Goal: Find contact information: Find contact information

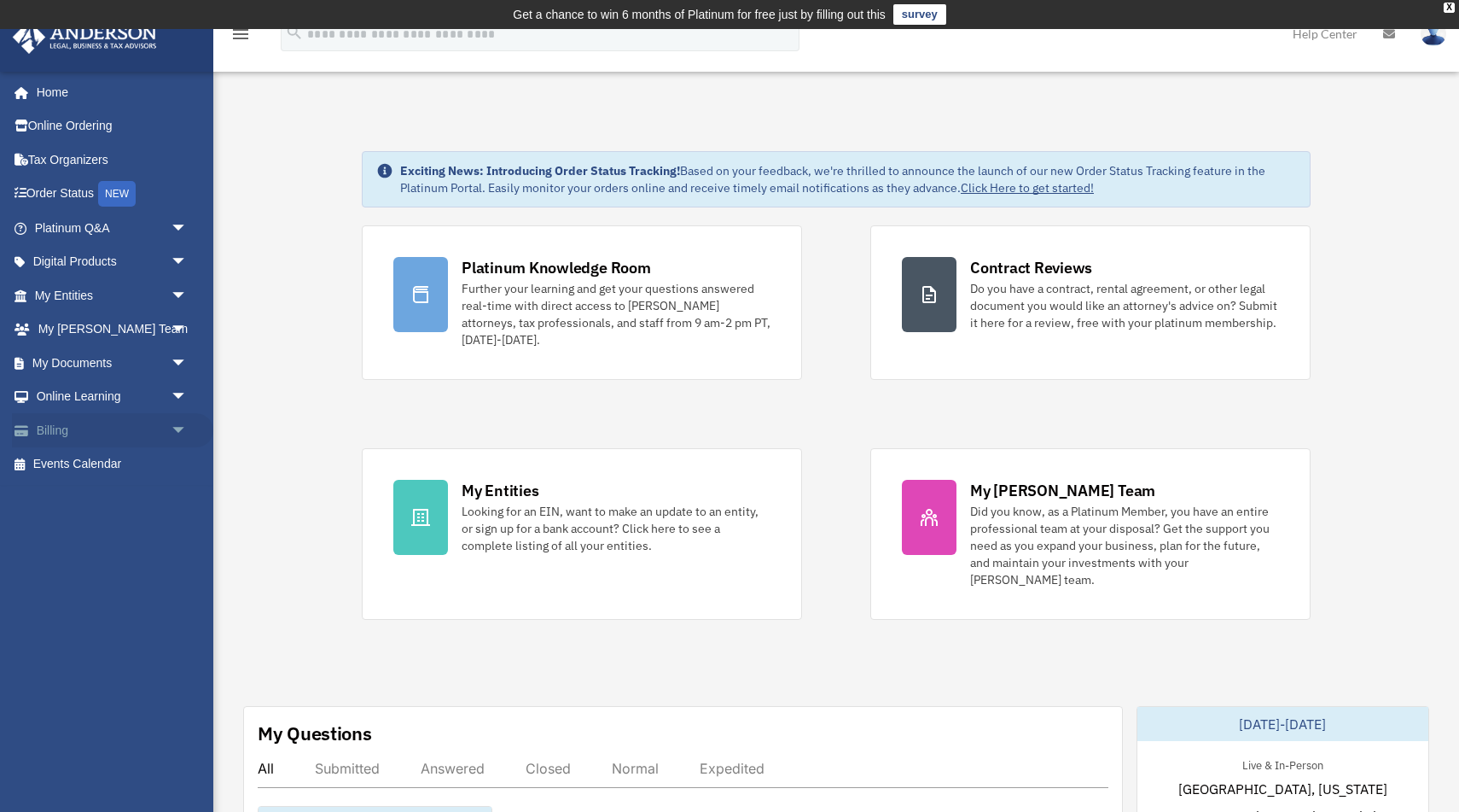
click at [185, 425] on span "arrow_drop_down" at bounding box center [187, 430] width 34 height 35
click at [134, 461] on link "$ Open Invoices" at bounding box center [119, 464] width 189 height 35
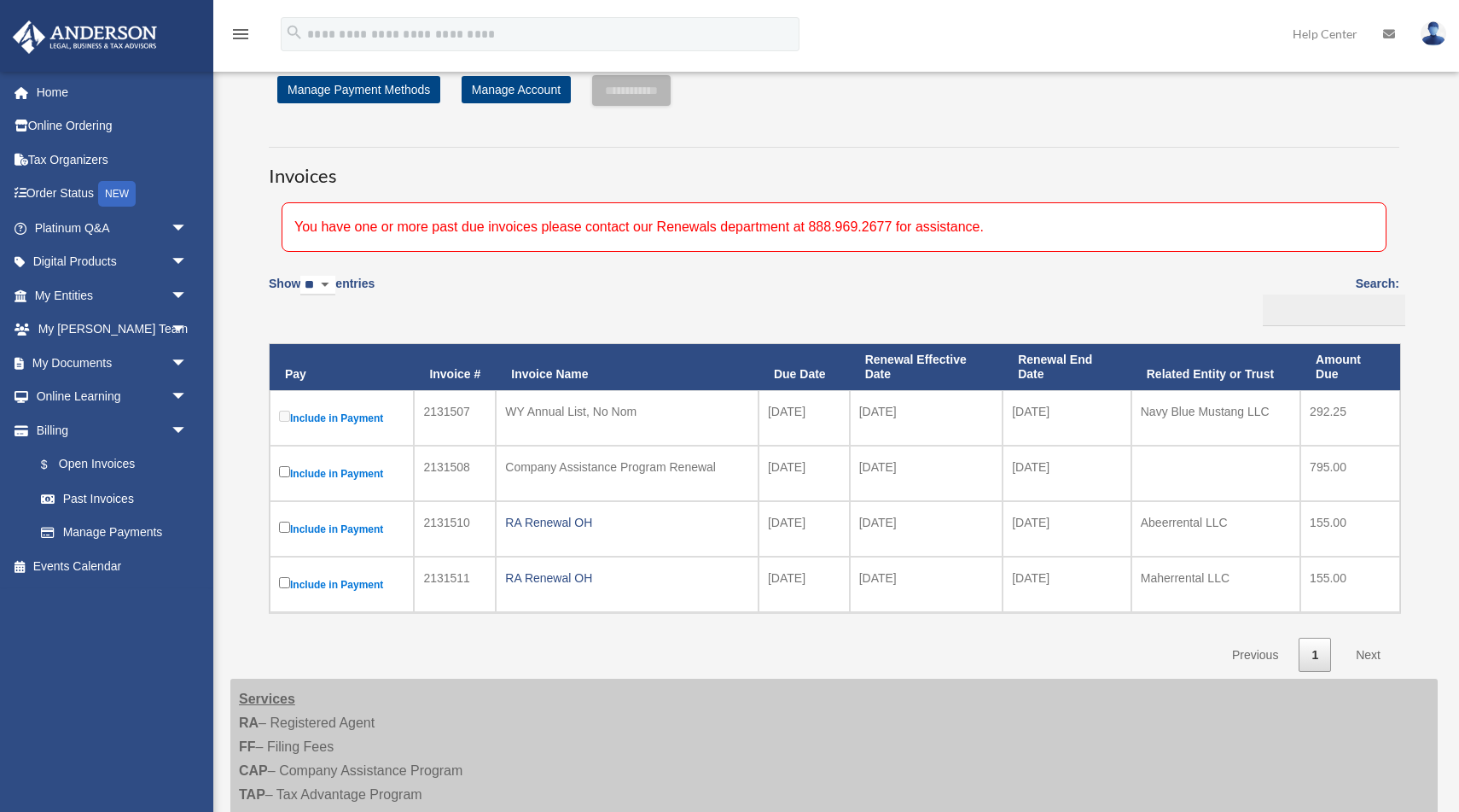
scroll to position [63, 0]
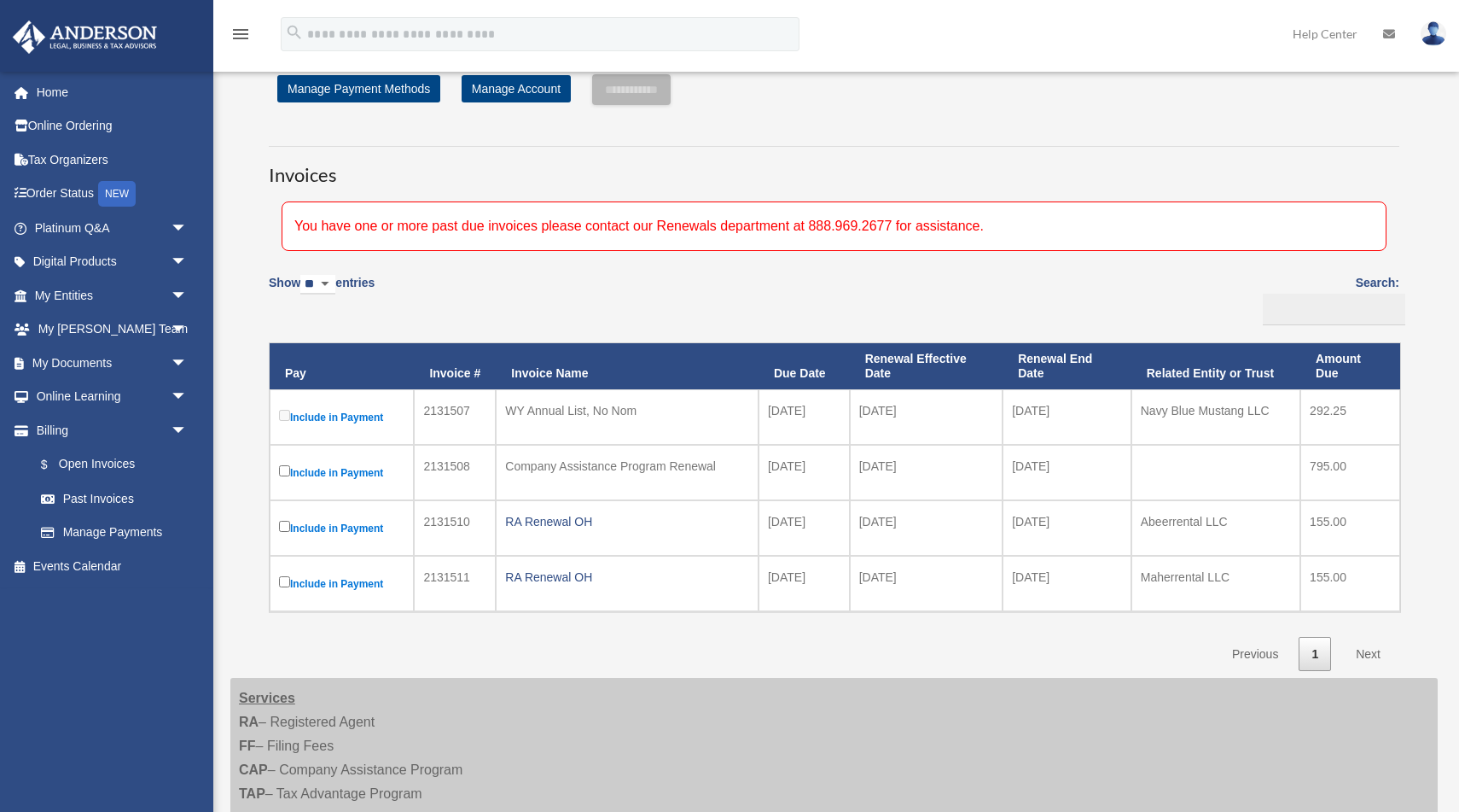
click at [339, 424] on label "Include in Payment" at bounding box center [342, 417] width 125 height 22
click at [341, 418] on label "Include in Payment" at bounding box center [342, 417] width 125 height 22
click at [339, 476] on label "Include in Payment" at bounding box center [342, 472] width 125 height 22
click at [313, 419] on label "Include in Payment" at bounding box center [342, 417] width 125 height 22
click at [303, 527] on label "Include in Payment" at bounding box center [342, 528] width 125 height 22
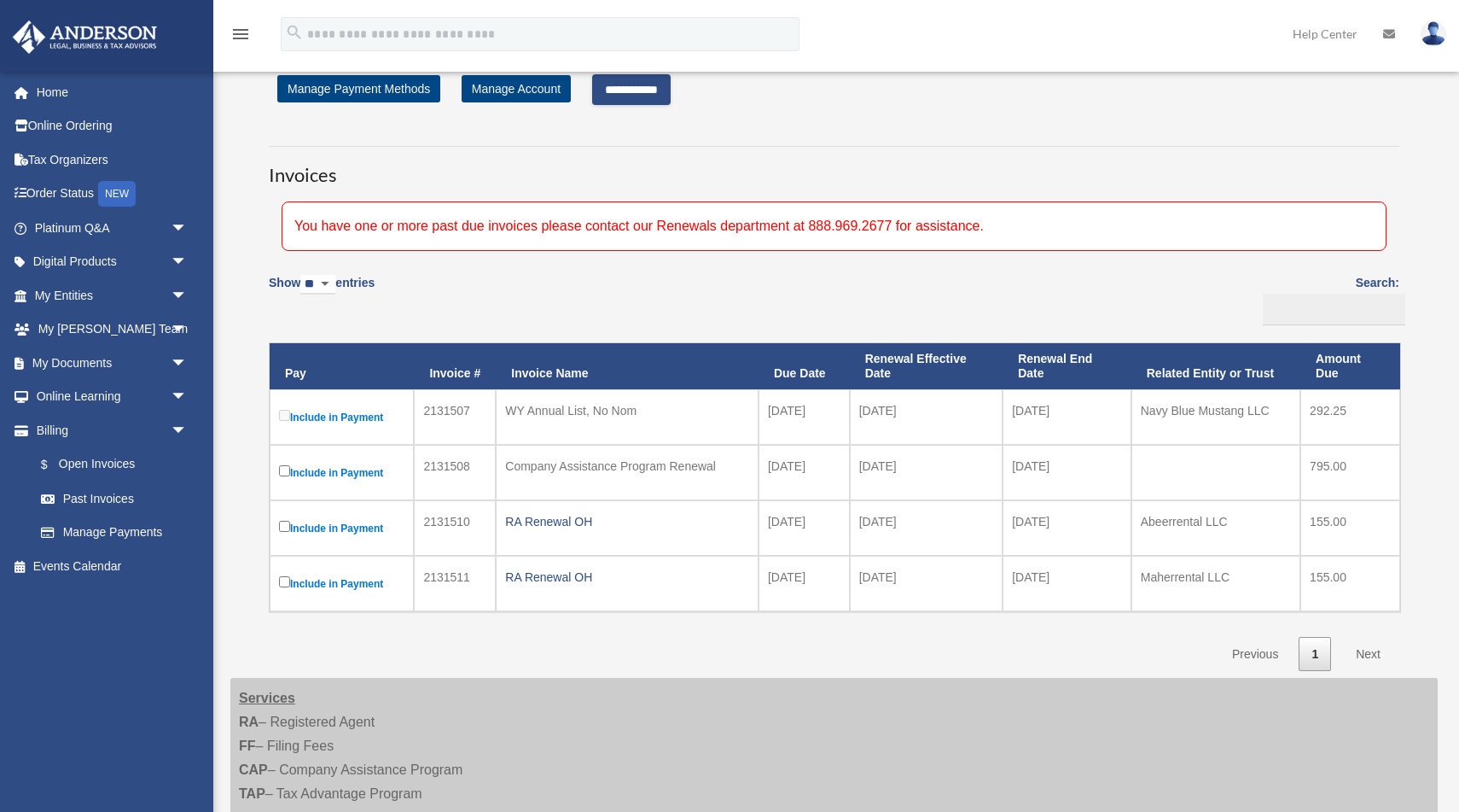
click at [313, 583] on label "Include in Payment" at bounding box center [342, 583] width 125 height 22
click at [343, 418] on label "Include in Payment" at bounding box center [342, 417] width 125 height 22
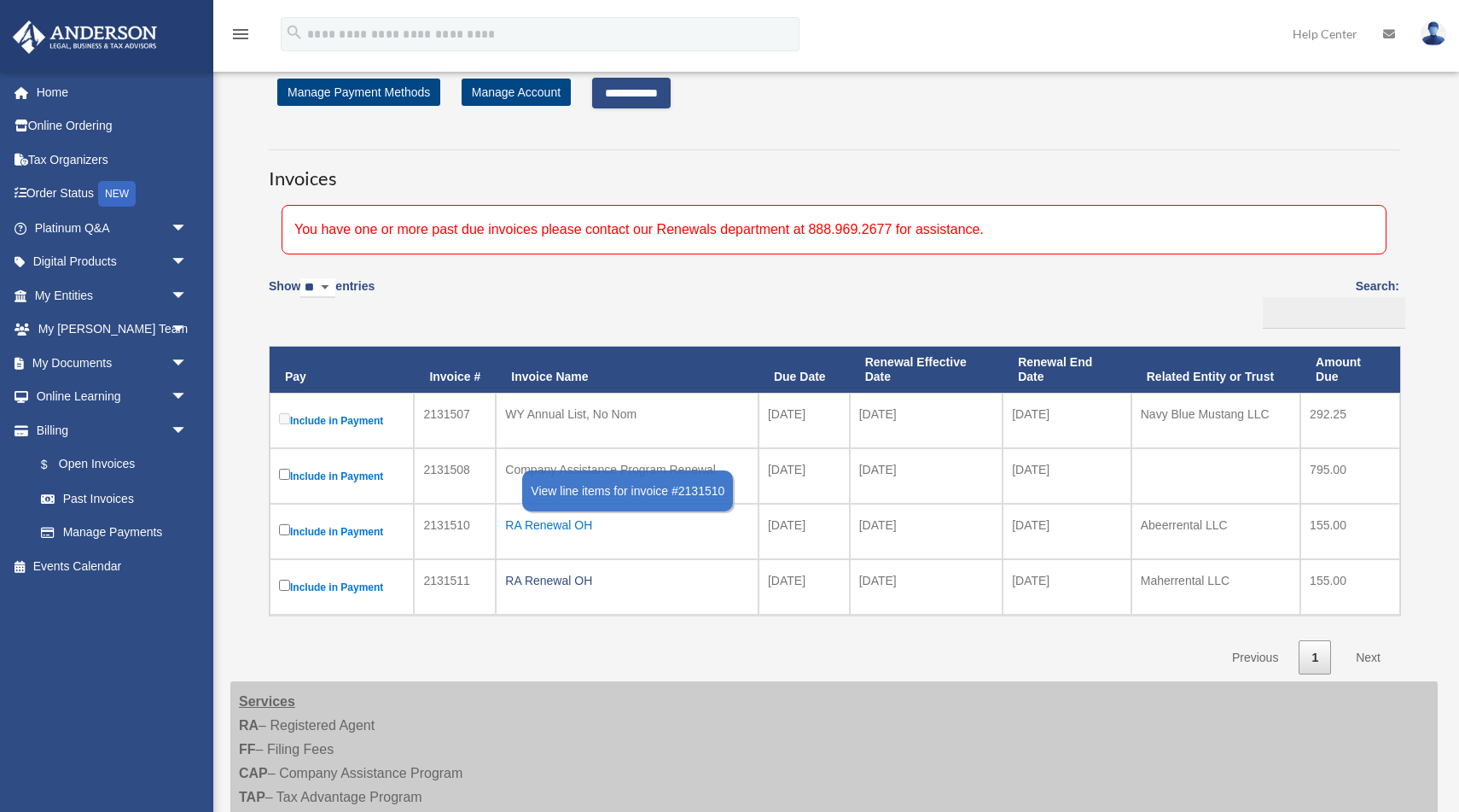
scroll to position [0, 0]
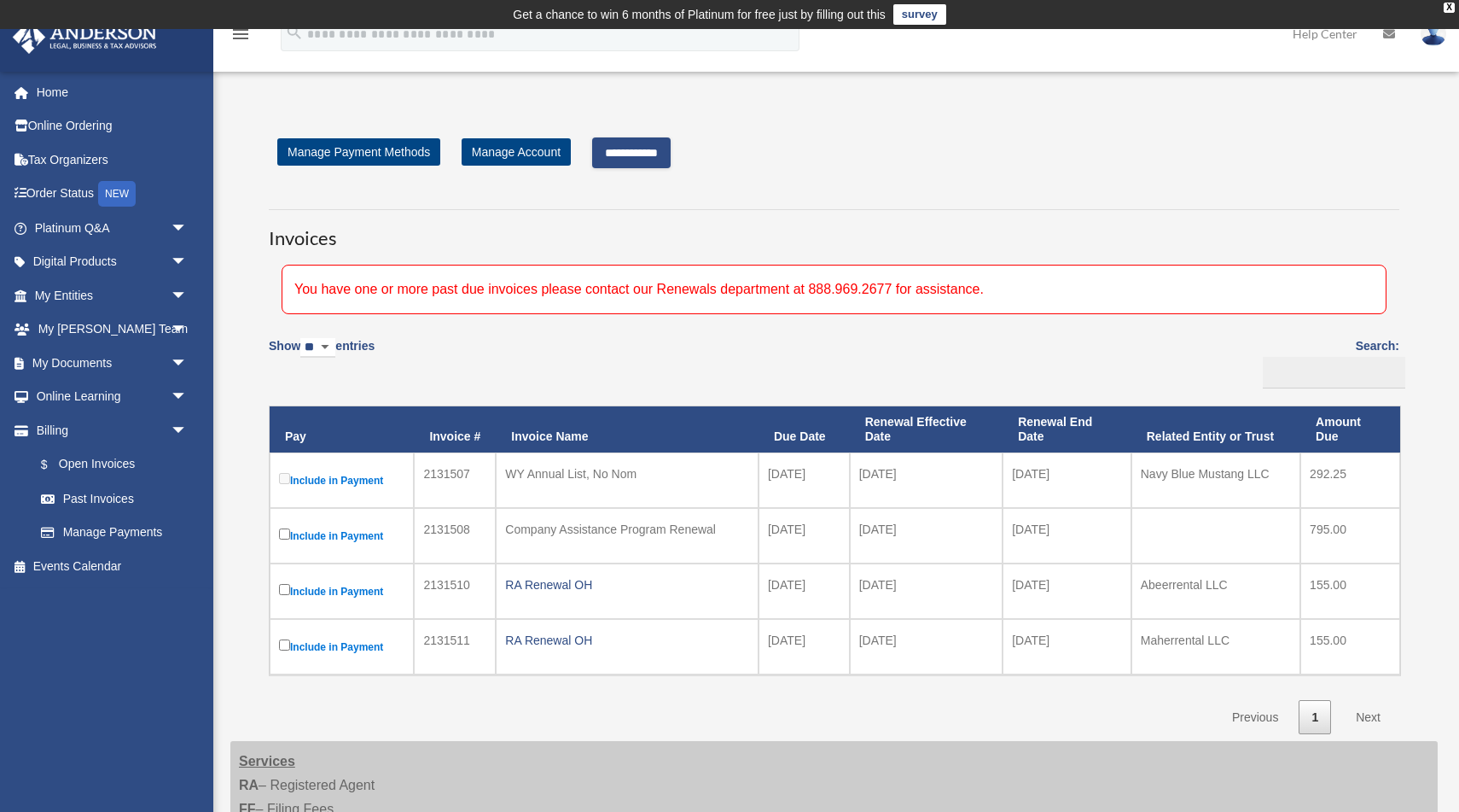
click at [656, 155] on input "**********" at bounding box center [631, 152] width 78 height 31
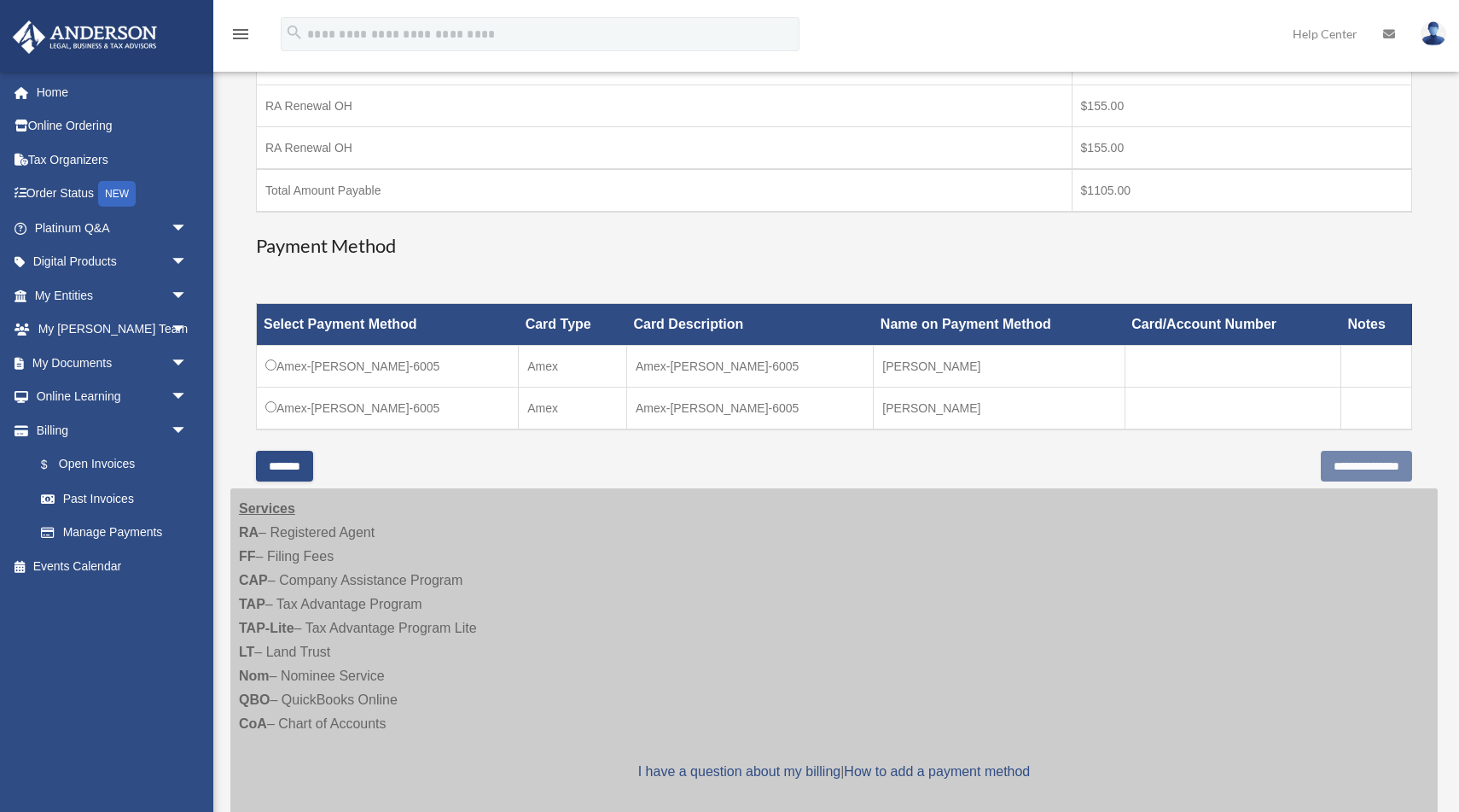
scroll to position [388, 0]
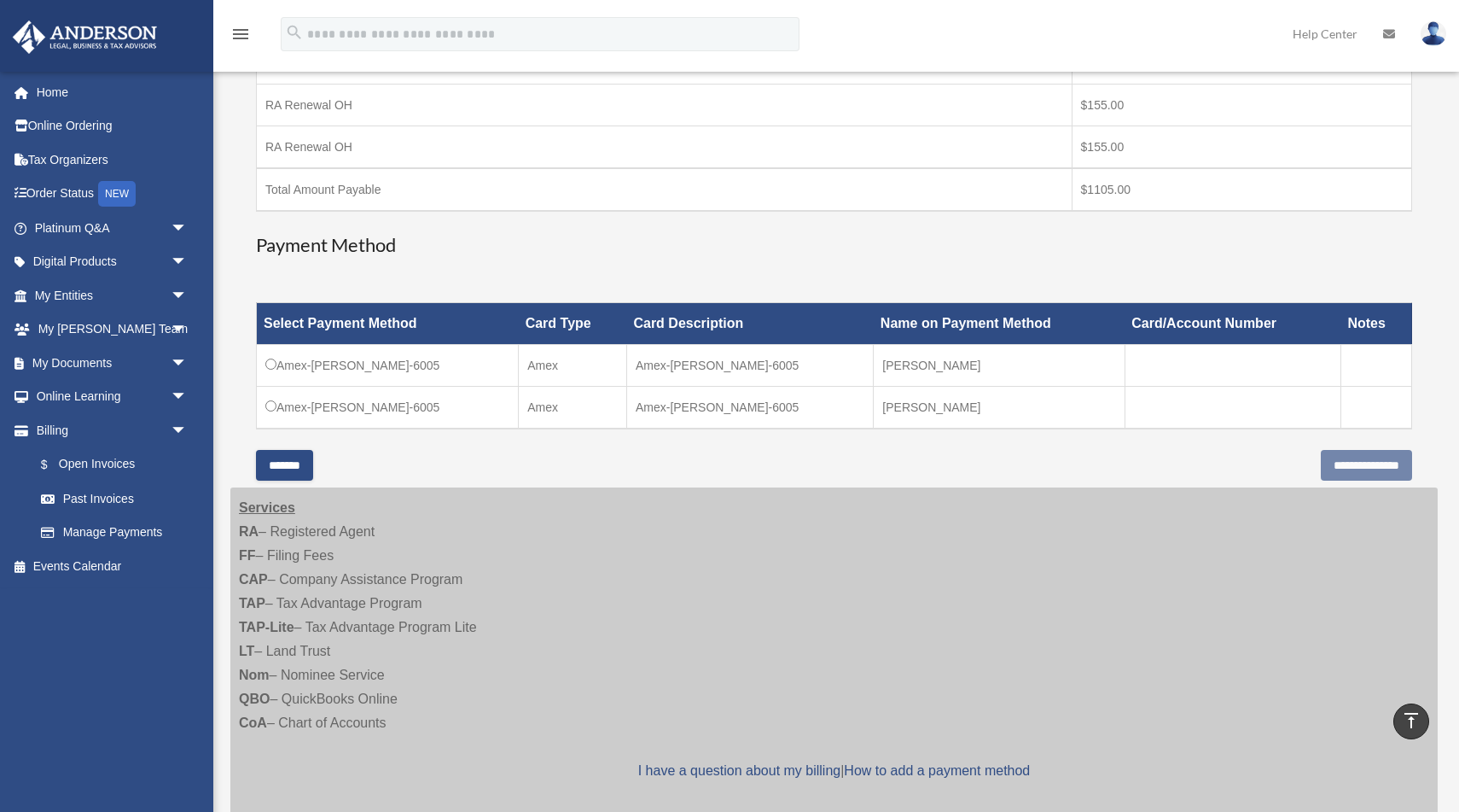
click at [410, 368] on td "Amex-[PERSON_NAME]-6005" at bounding box center [388, 366] width 262 height 41
click at [1321, 466] on input "**********" at bounding box center [1366, 465] width 91 height 31
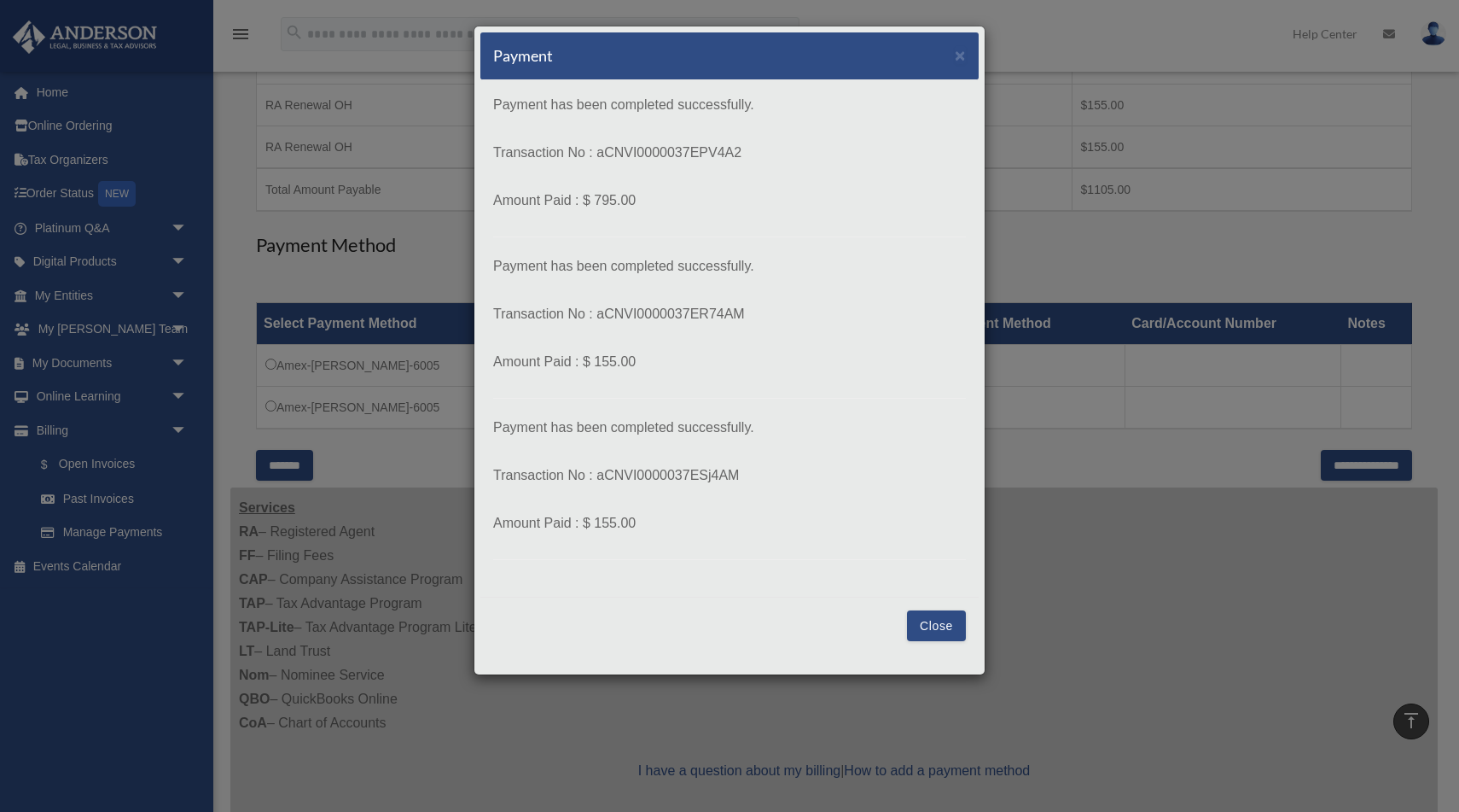
click at [927, 626] on button "Close" at bounding box center [936, 625] width 59 height 31
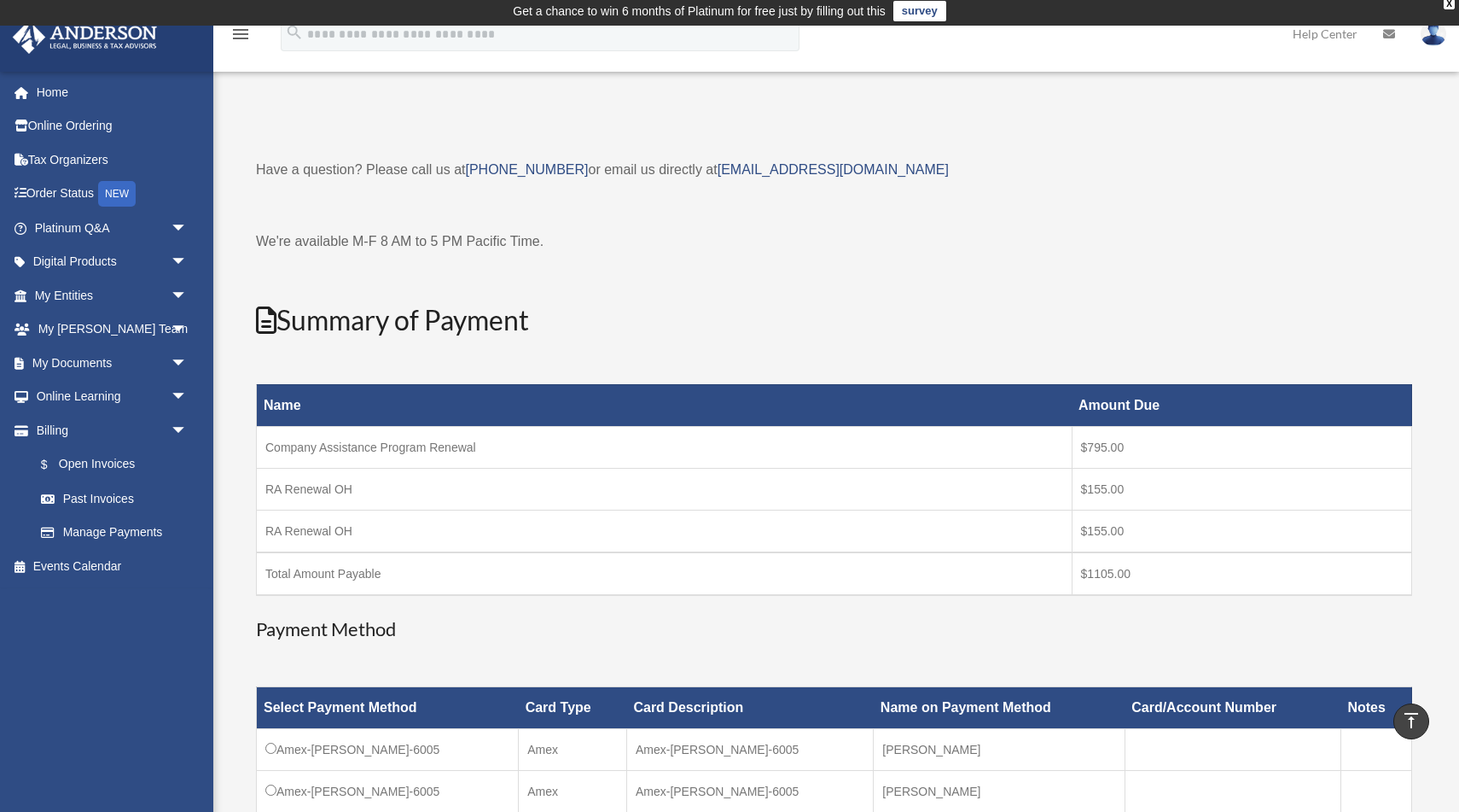
scroll to position [0, 0]
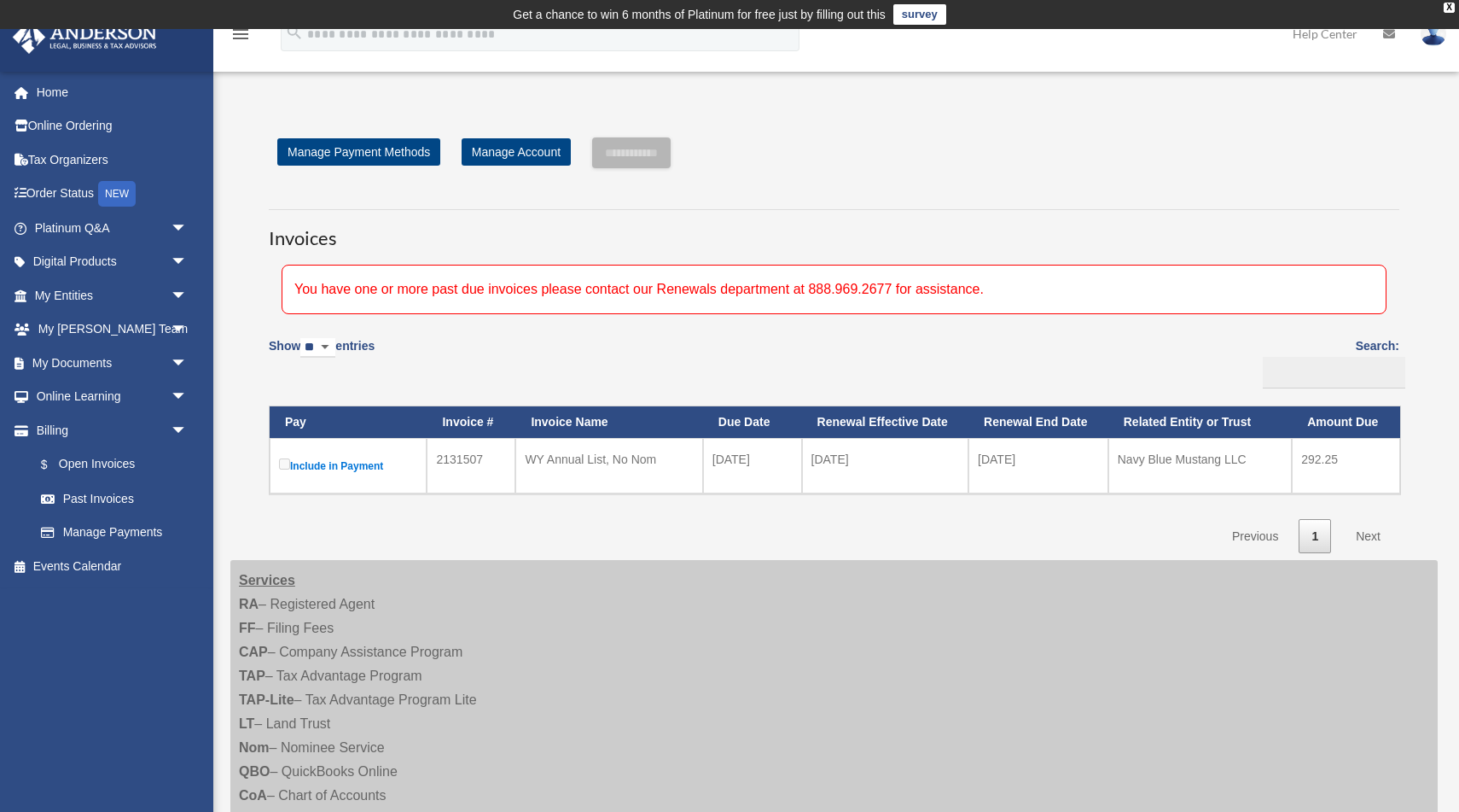
click at [363, 465] on label "Include in Payment" at bounding box center [348, 466] width 138 height 22
click at [336, 466] on label "Include in Payment" at bounding box center [348, 466] width 138 height 22
click at [356, 465] on label "Include in Payment" at bounding box center [348, 466] width 138 height 22
click at [590, 472] on td "WY Annual List, No Nom" at bounding box center [608, 466] width 187 height 56
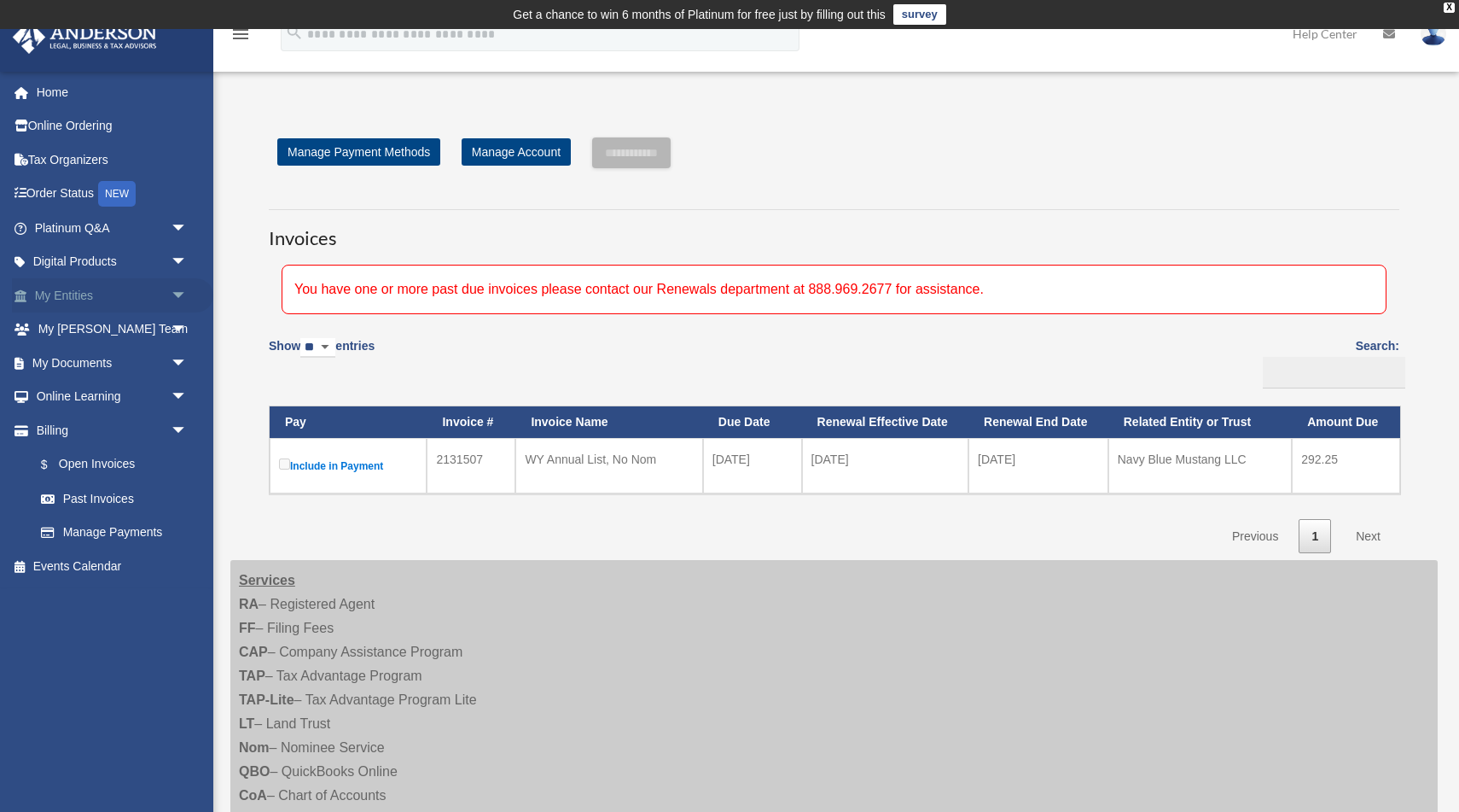
click at [87, 298] on link "My Entities arrow_drop_down" at bounding box center [113, 296] width 202 height 34
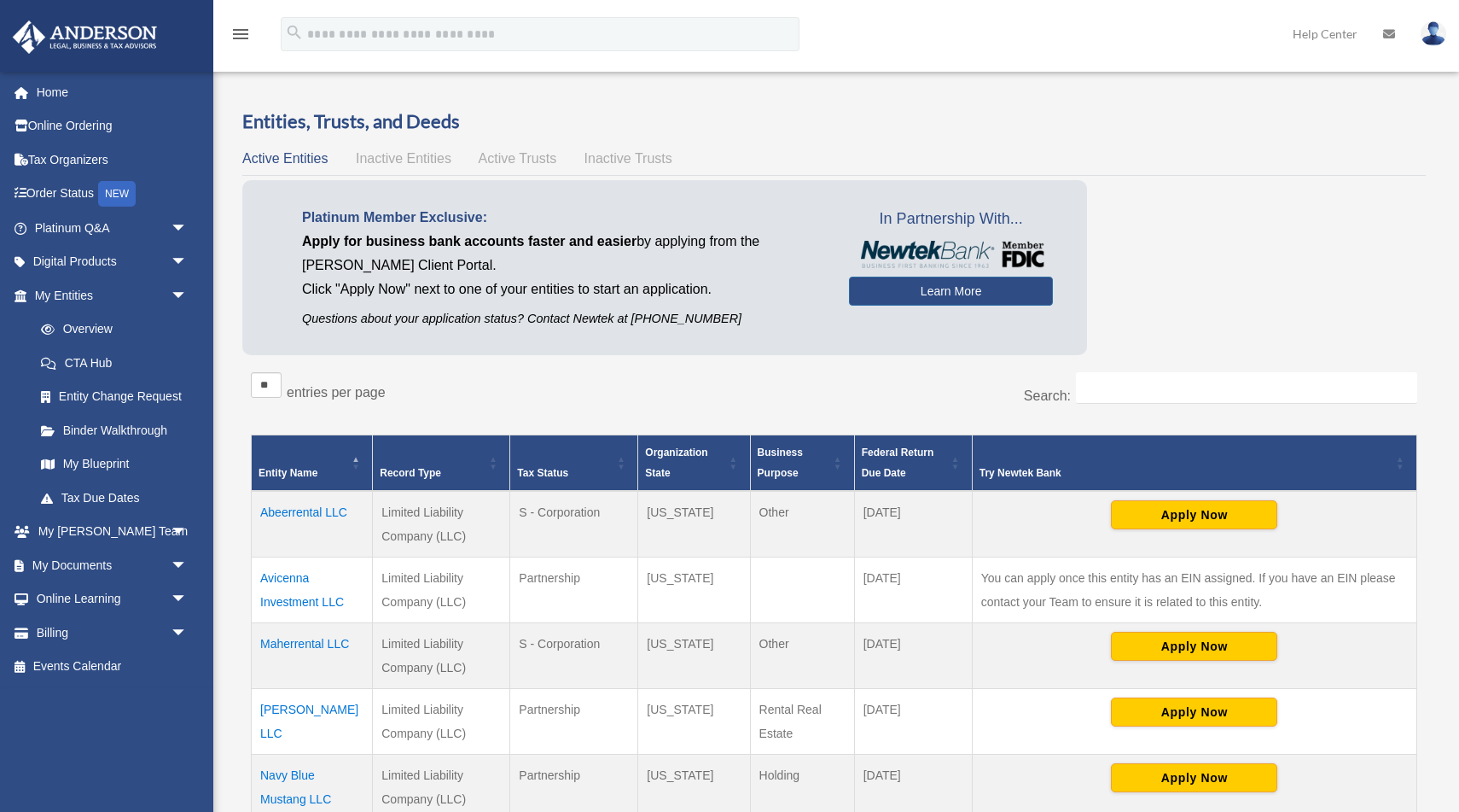
click at [178, 294] on span "arrow_drop_down" at bounding box center [187, 296] width 34 height 35
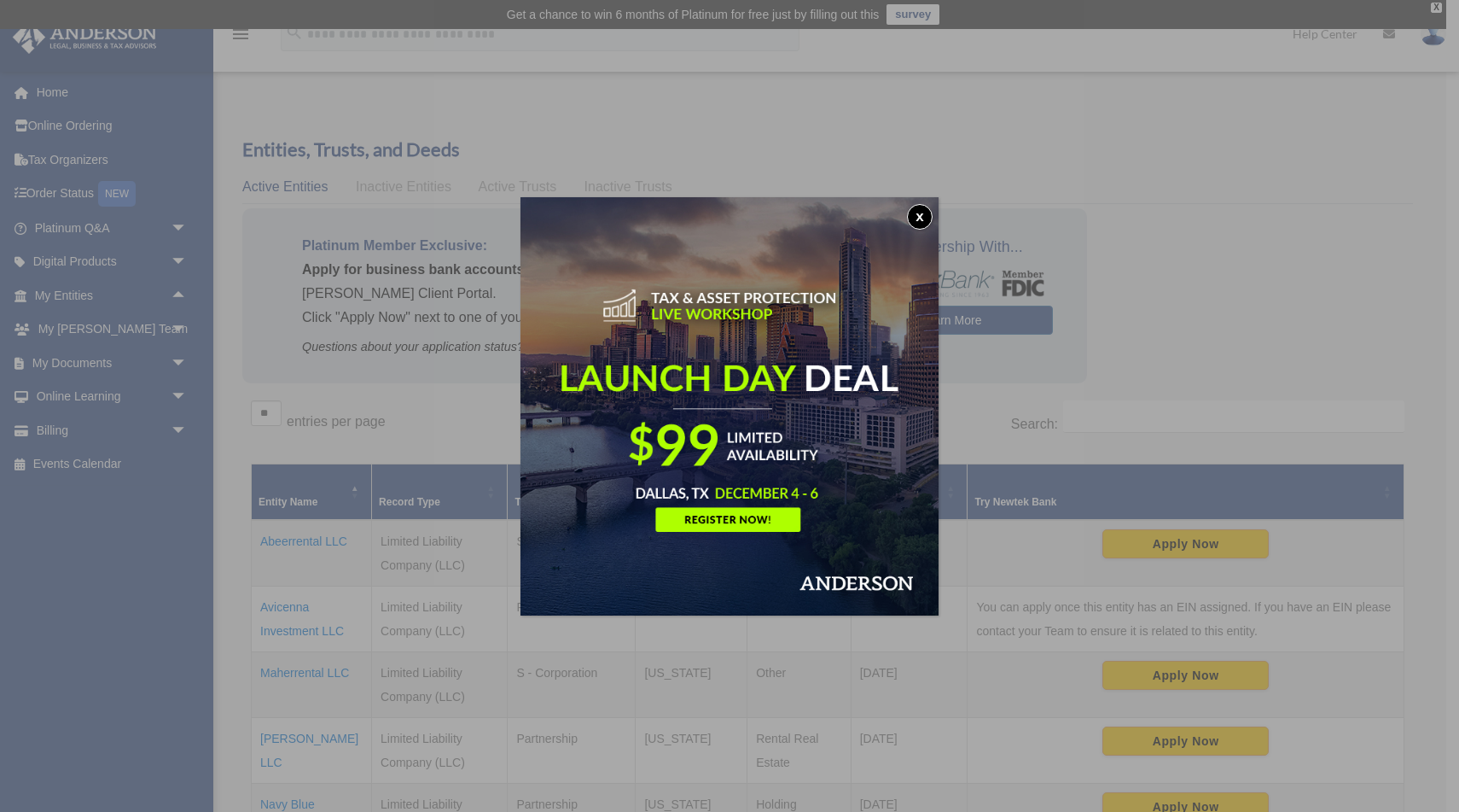
click at [914, 214] on button "x" at bounding box center [920, 216] width 25 height 25
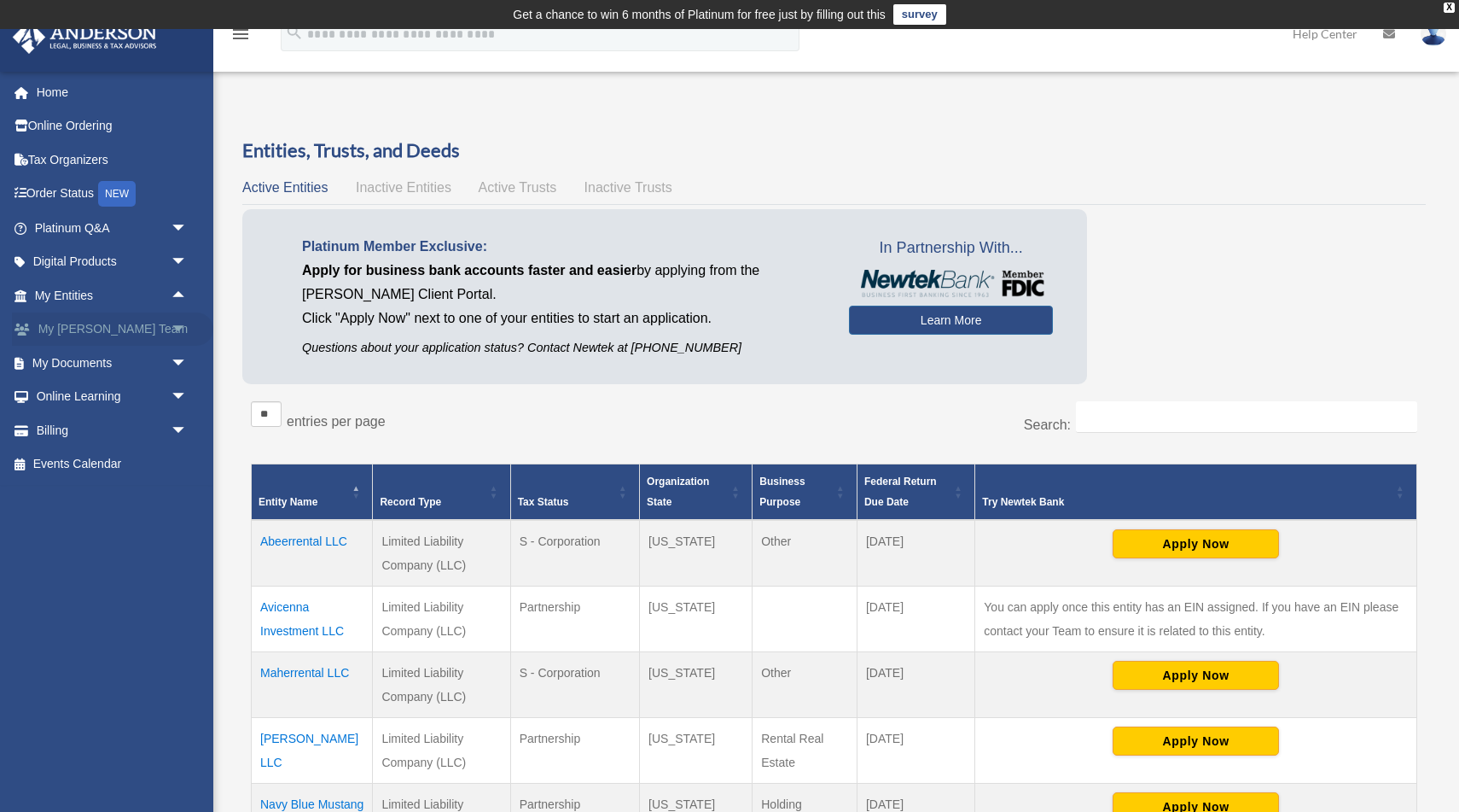
click at [137, 333] on link "My Anderson Team arrow_drop_down" at bounding box center [113, 330] width 202 height 34
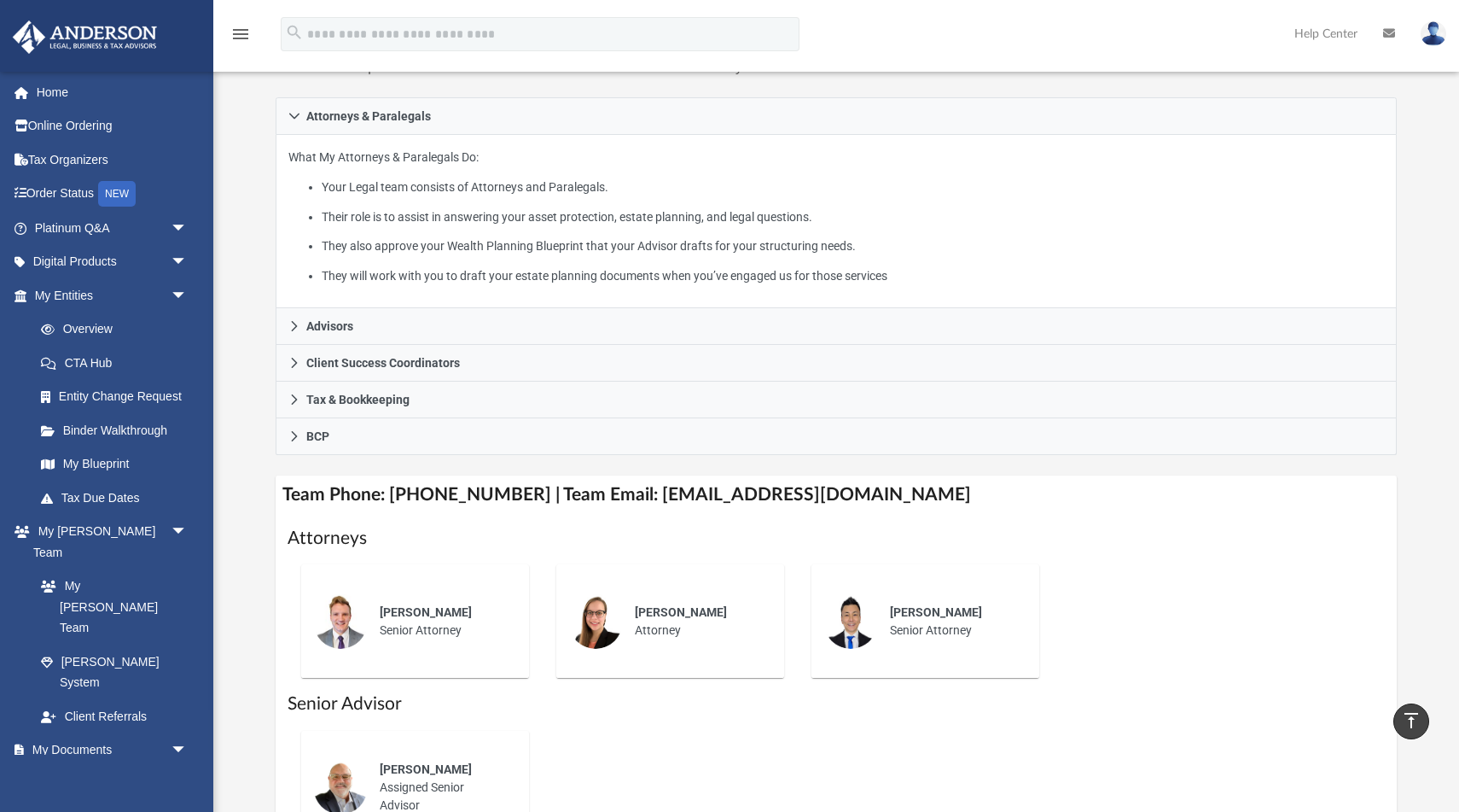
scroll to position [410, 0]
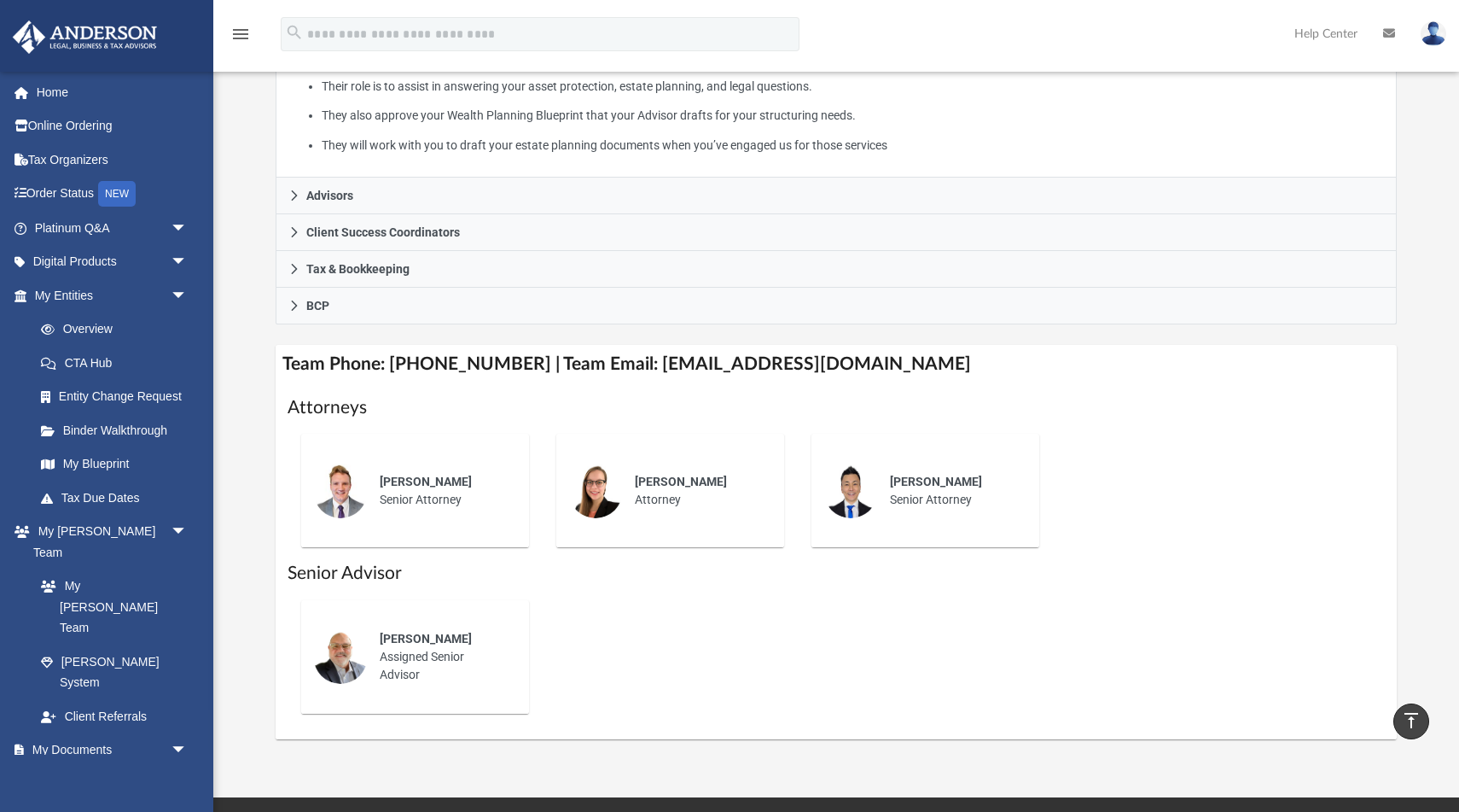
click at [416, 484] on span "Jeff Cottle" at bounding box center [425, 481] width 92 height 14
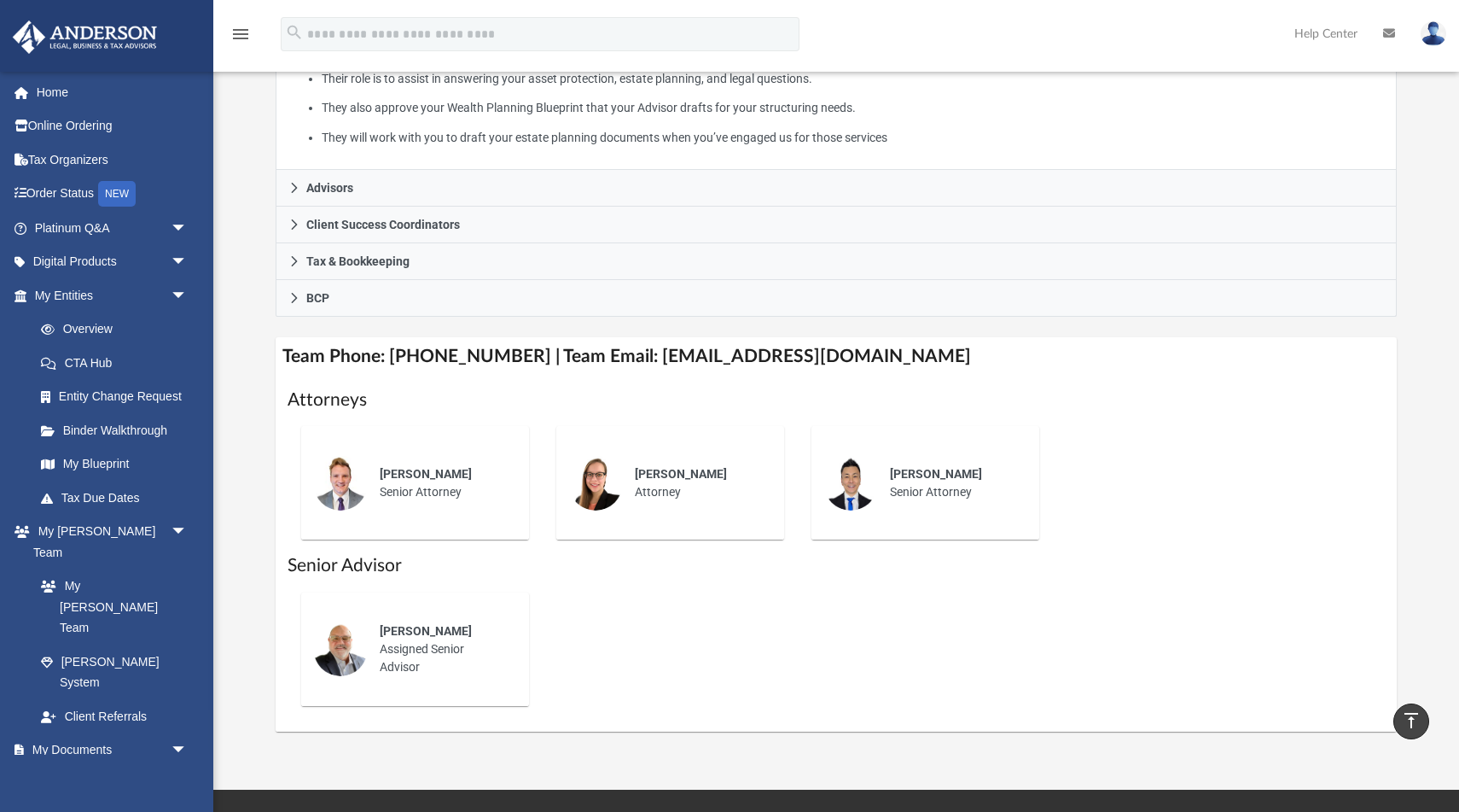
scroll to position [421, 0]
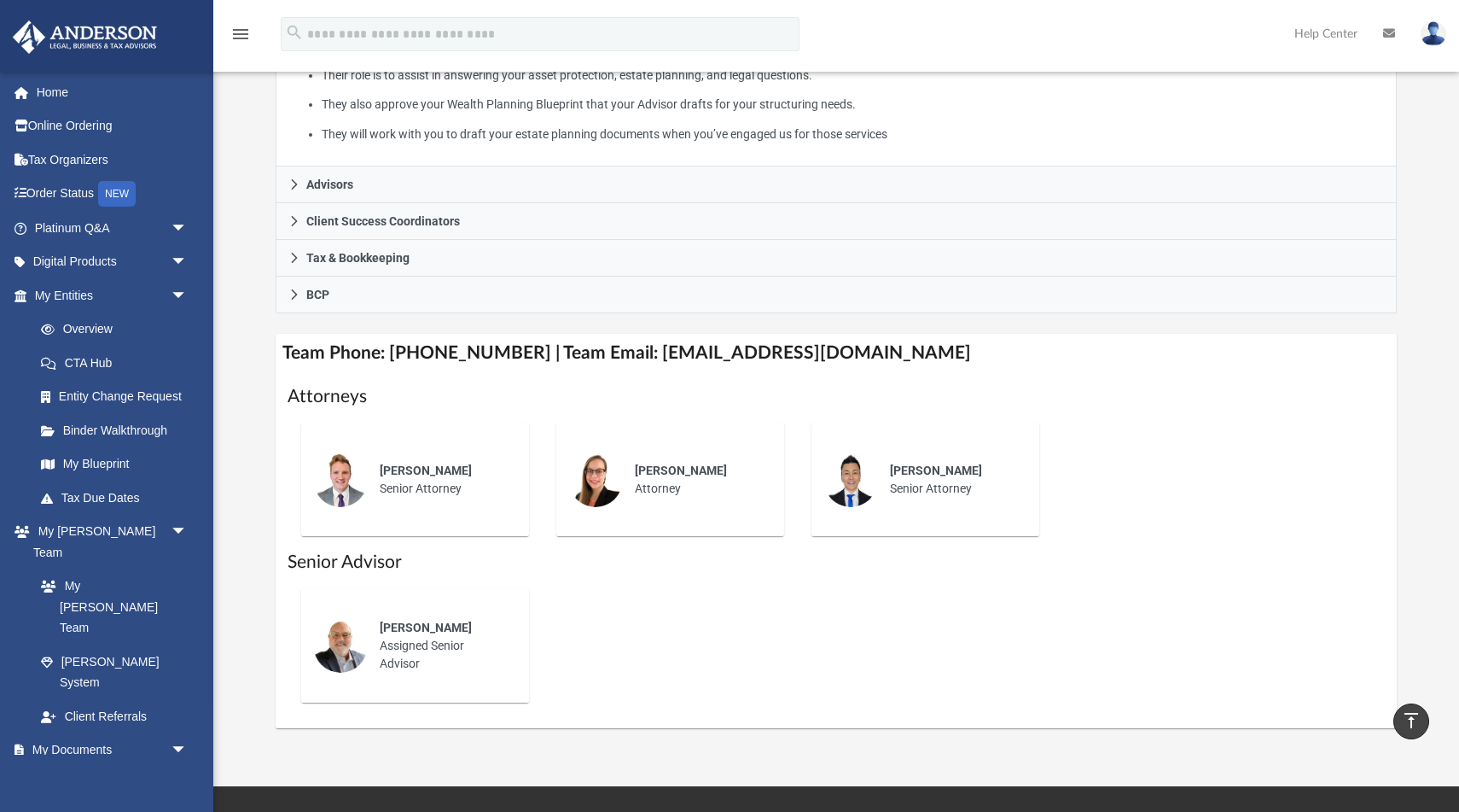
click at [432, 645] on div "Mike Tracey Assigned Senior Advisor" at bounding box center [442, 645] width 150 height 78
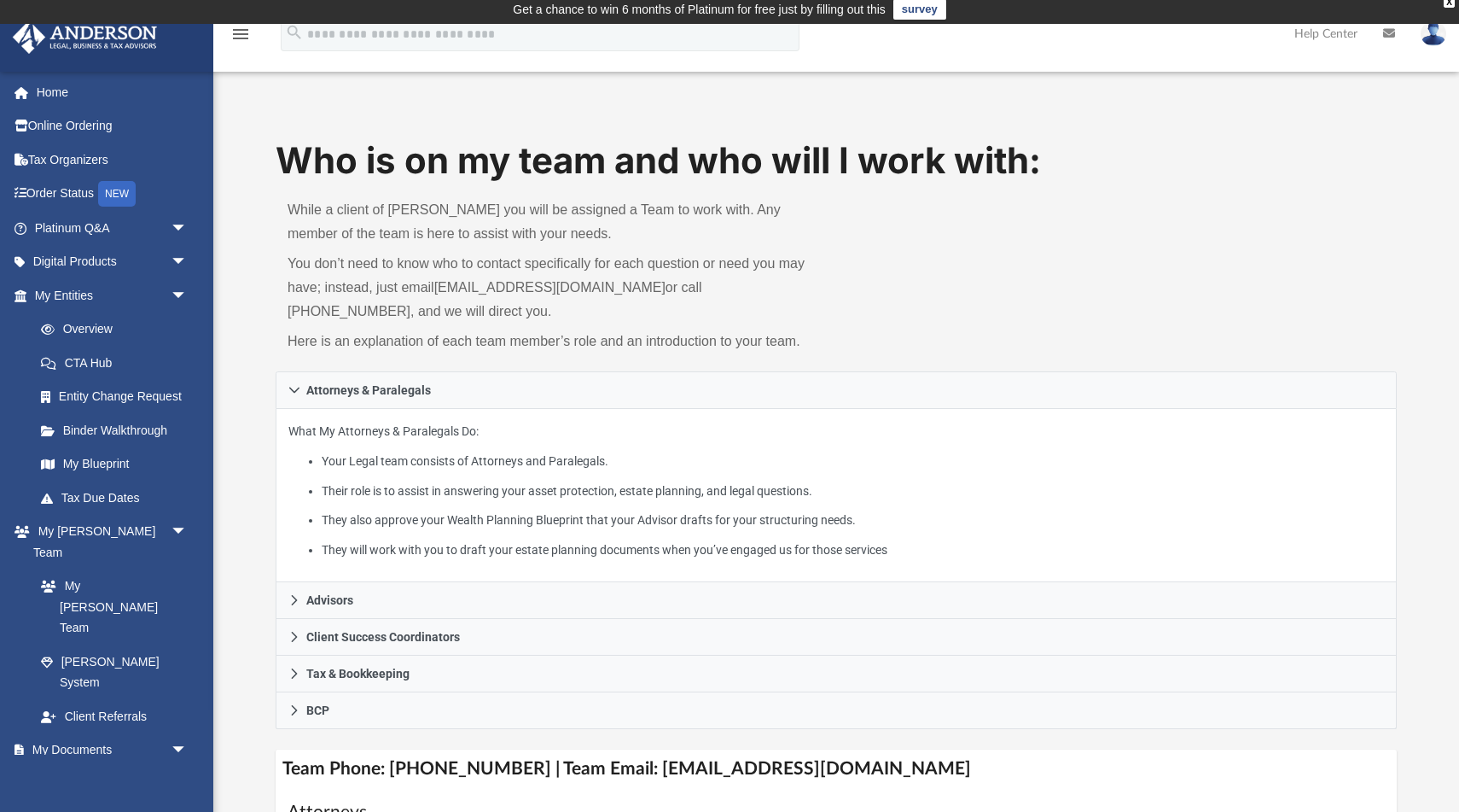
scroll to position [0, 0]
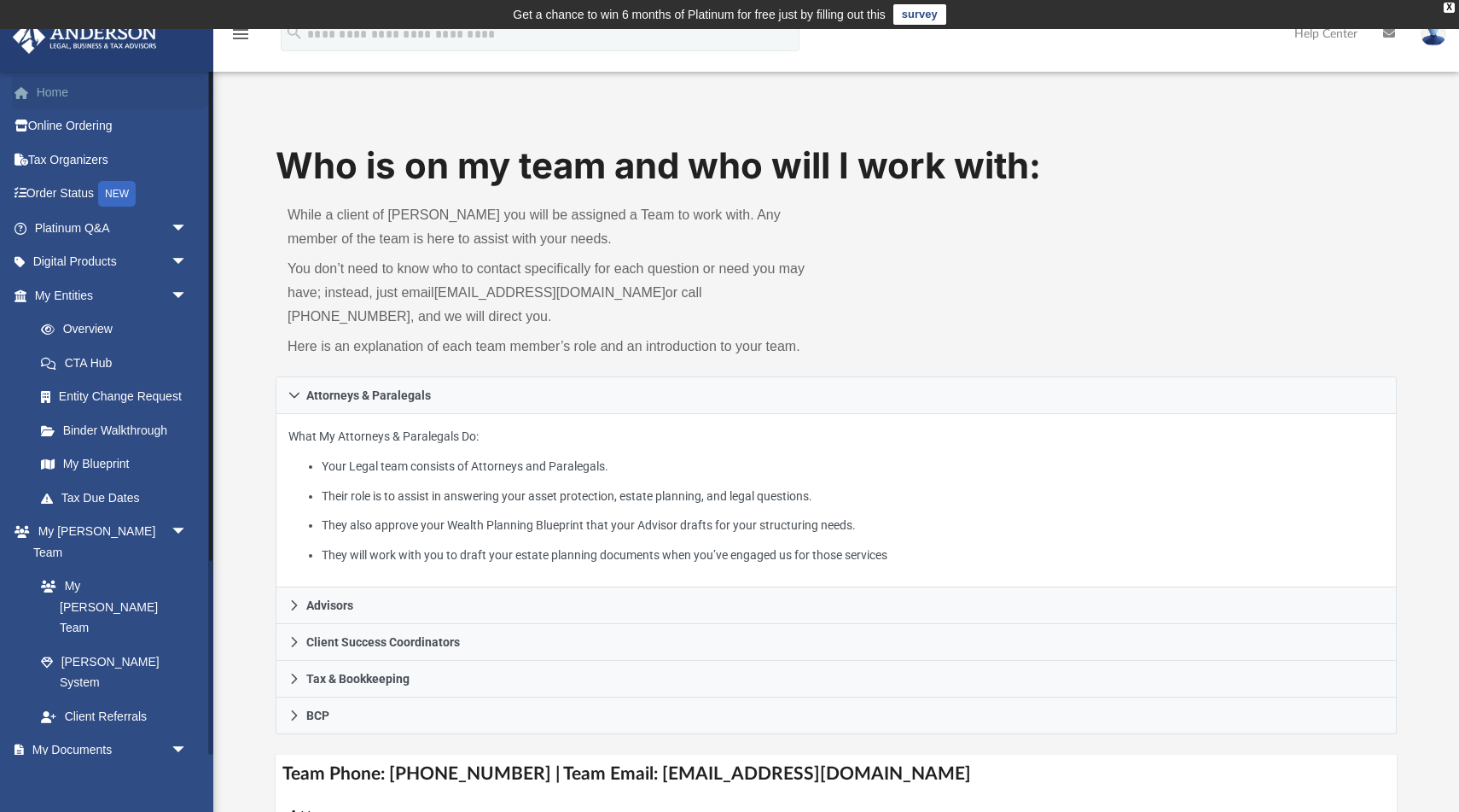
click at [43, 86] on link "Home" at bounding box center [113, 92] width 202 height 34
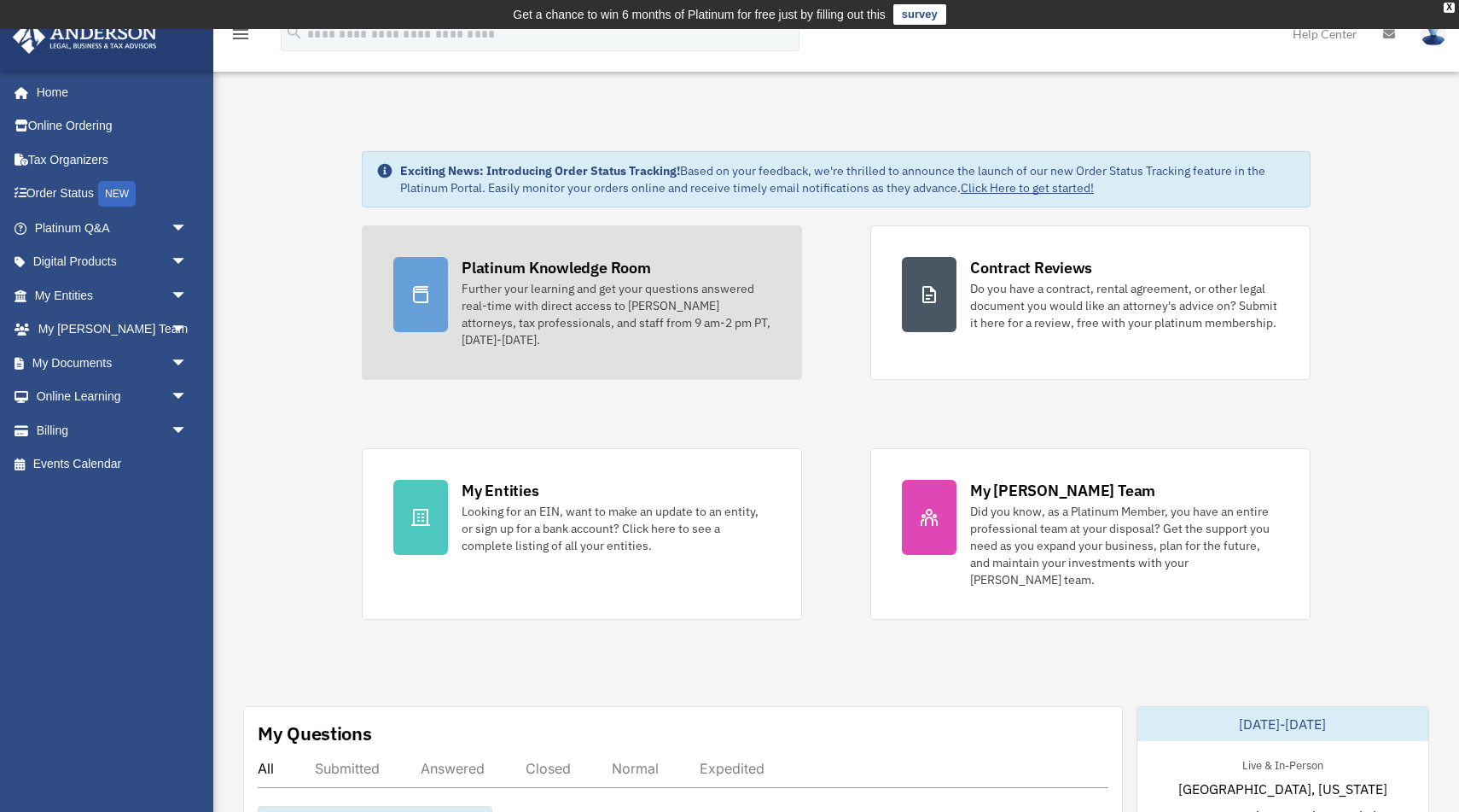
click at [538, 265] on div "Platinum Knowledge Room" at bounding box center [556, 268] width 189 height 22
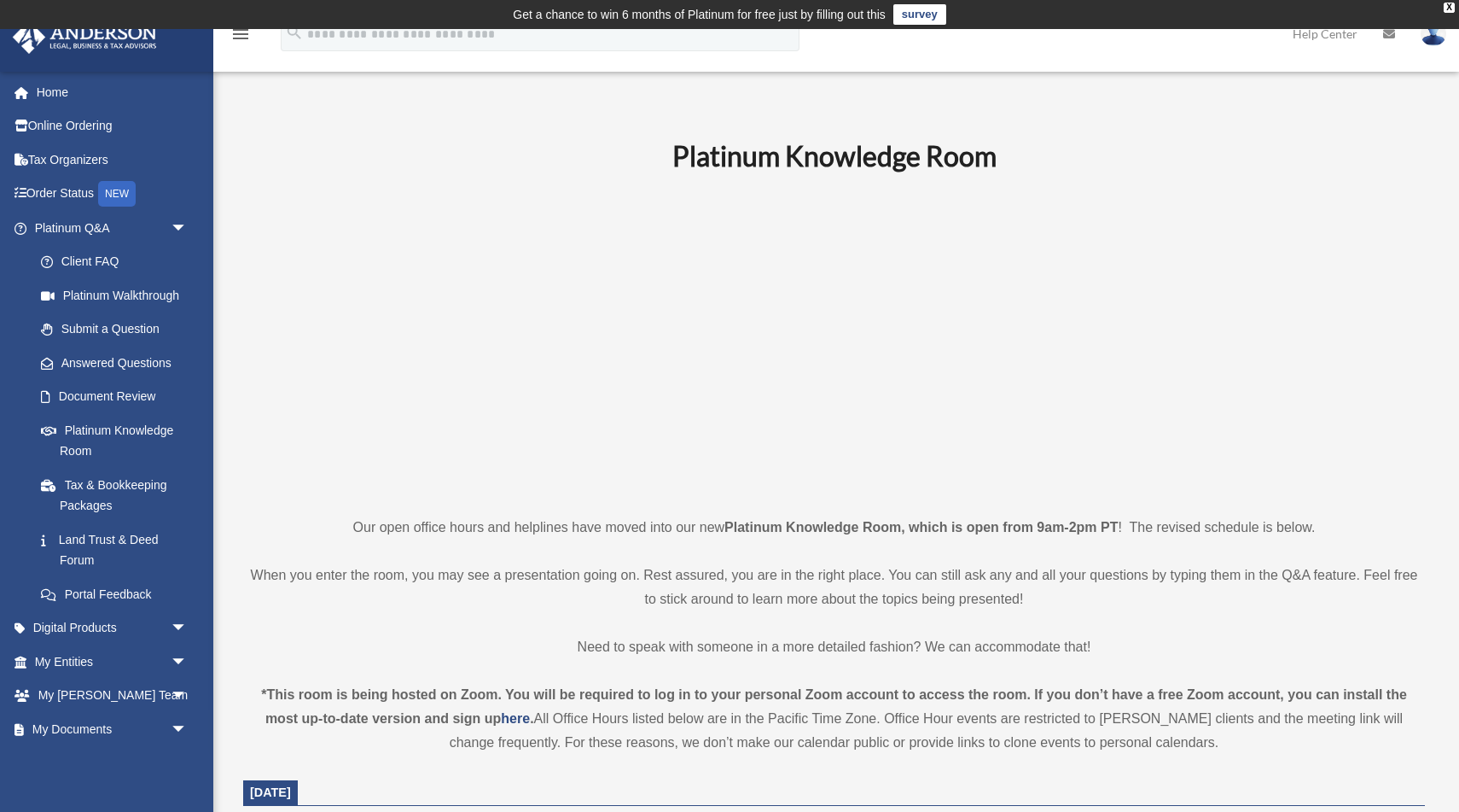
scroll to position [57, 0]
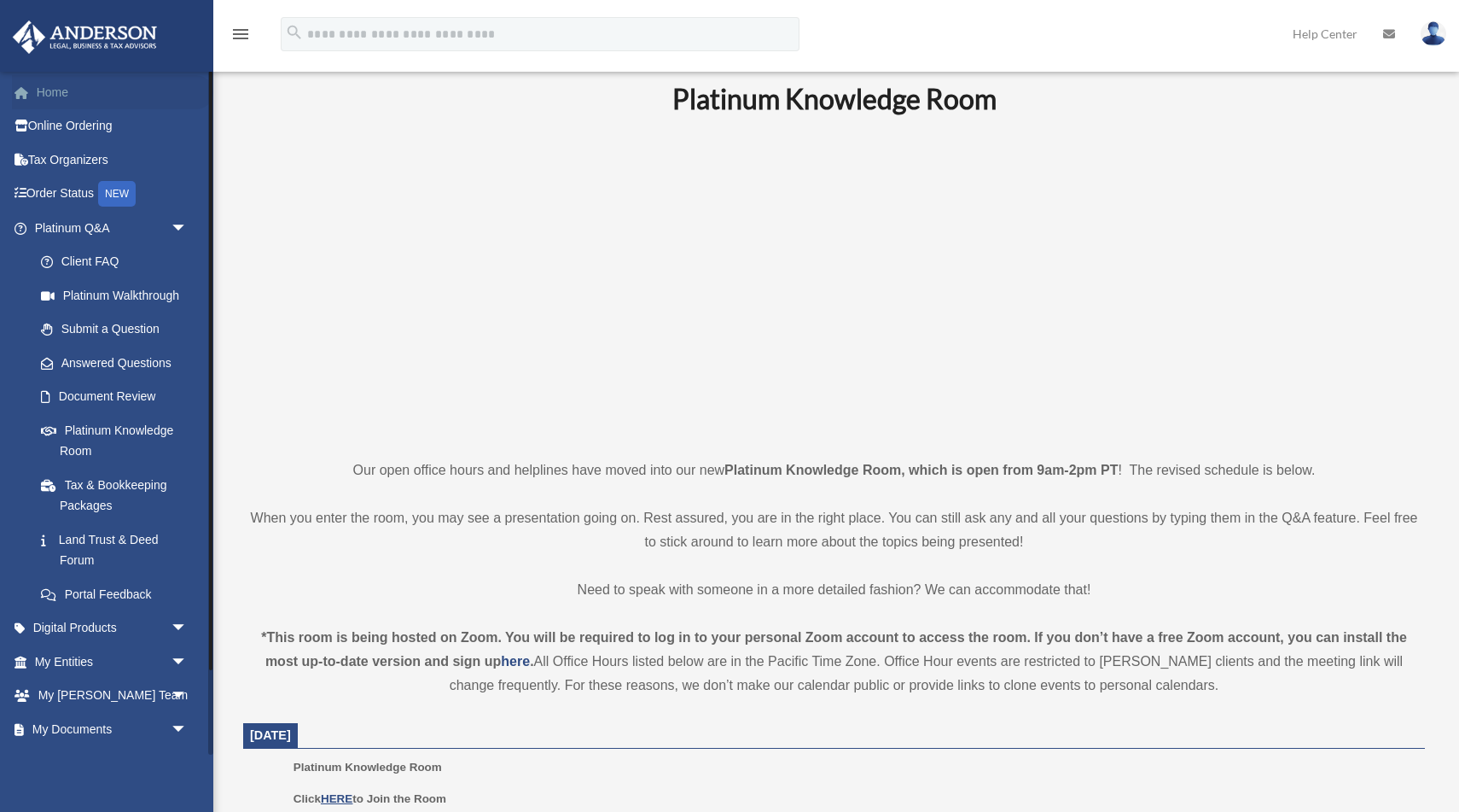
click at [61, 87] on link "Home" at bounding box center [113, 92] width 202 height 34
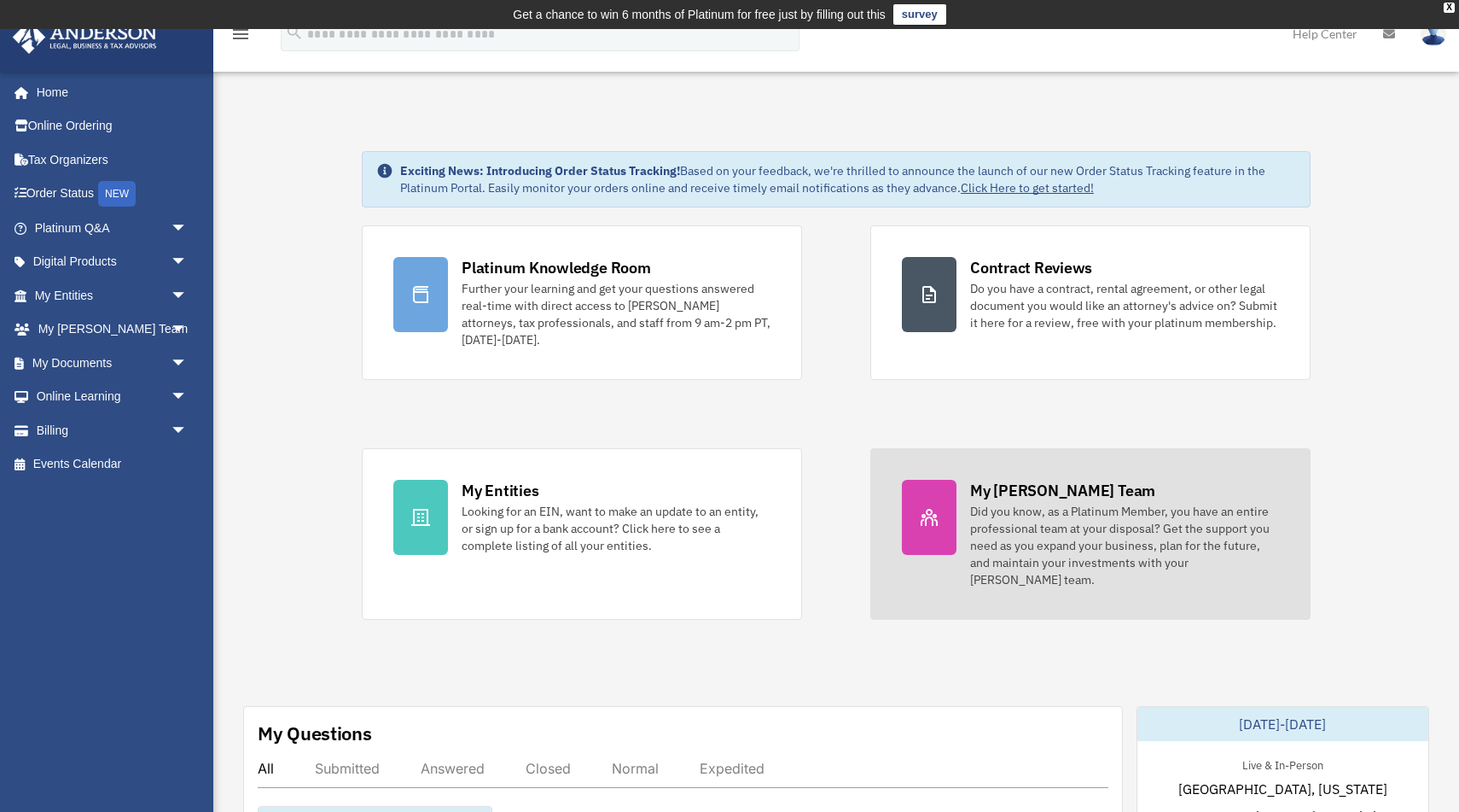
click at [1011, 515] on div "Did you know, as a Platinum Member, you have an entire professional team at you…" at bounding box center [1125, 545] width 309 height 86
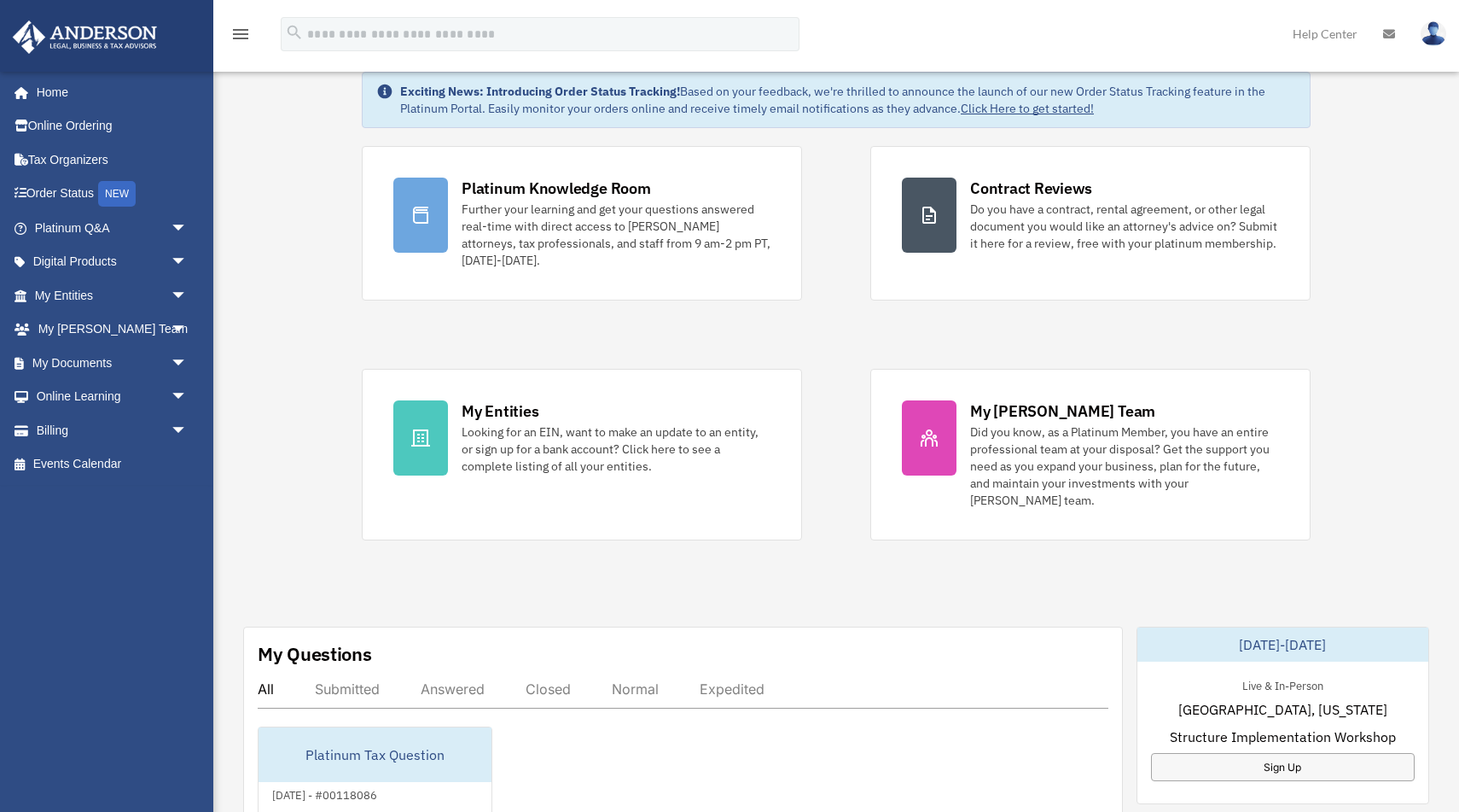
scroll to position [138, 0]
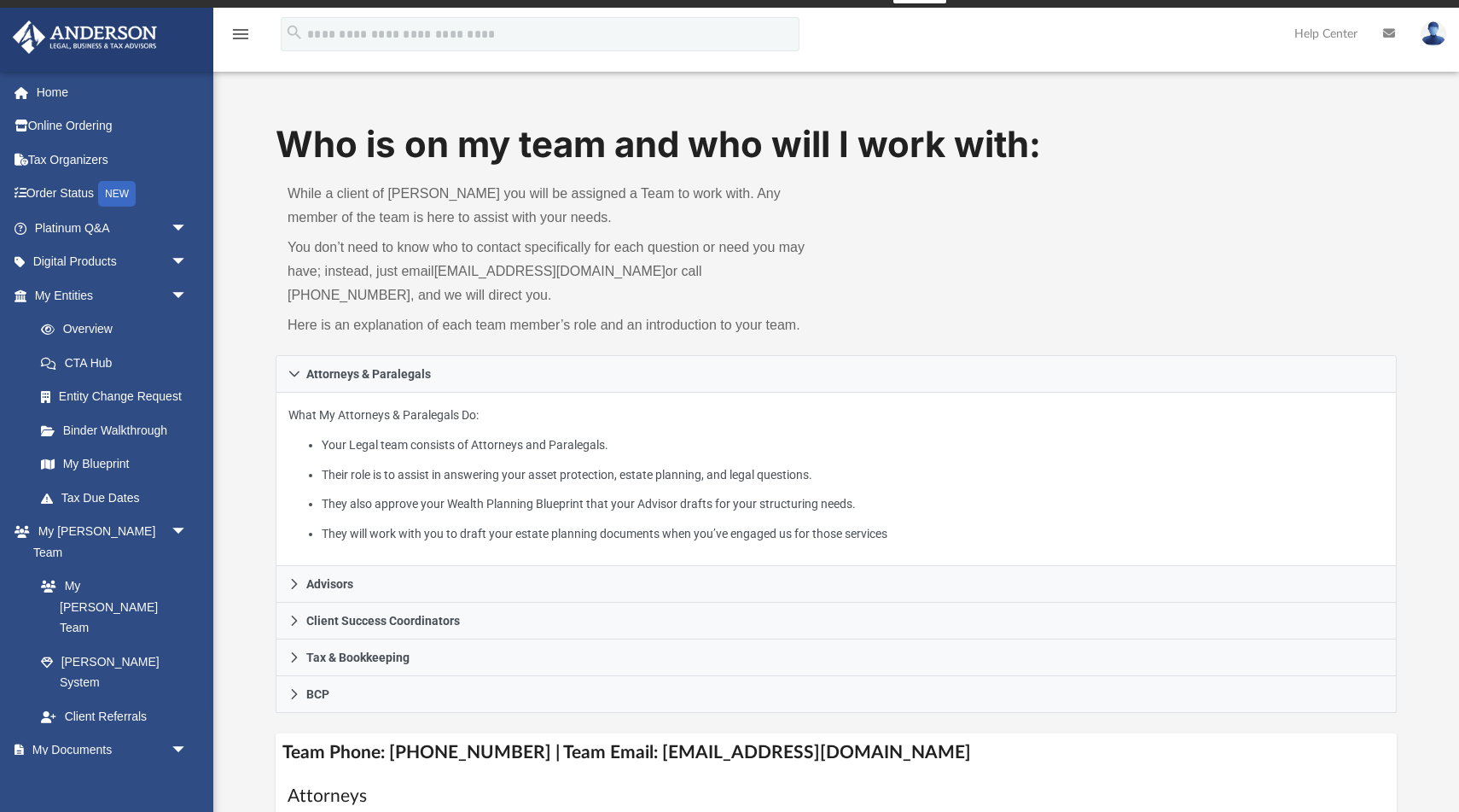
scroll to position [26, 0]
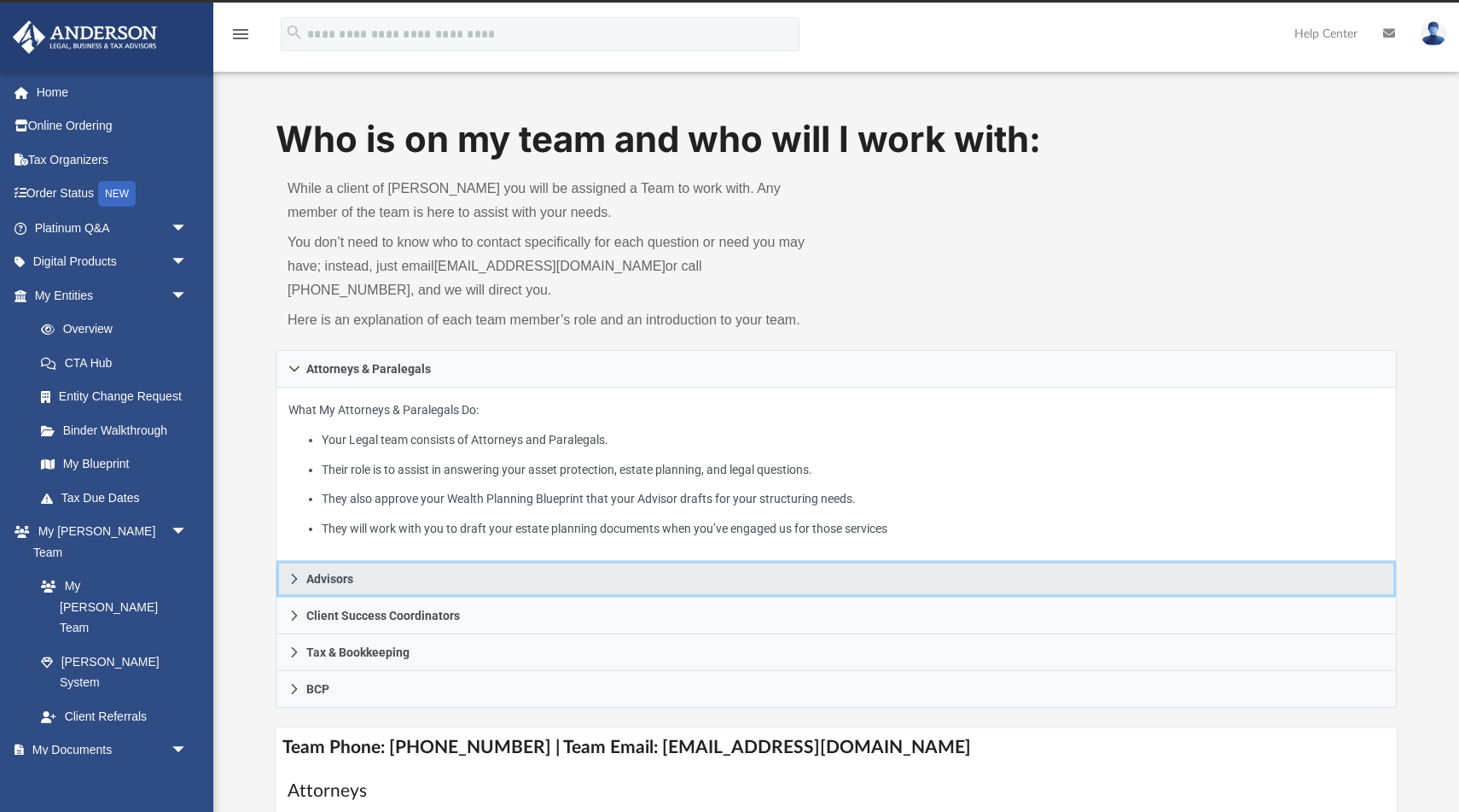
click at [335, 579] on span "Advisors" at bounding box center [330, 578] width 47 height 12
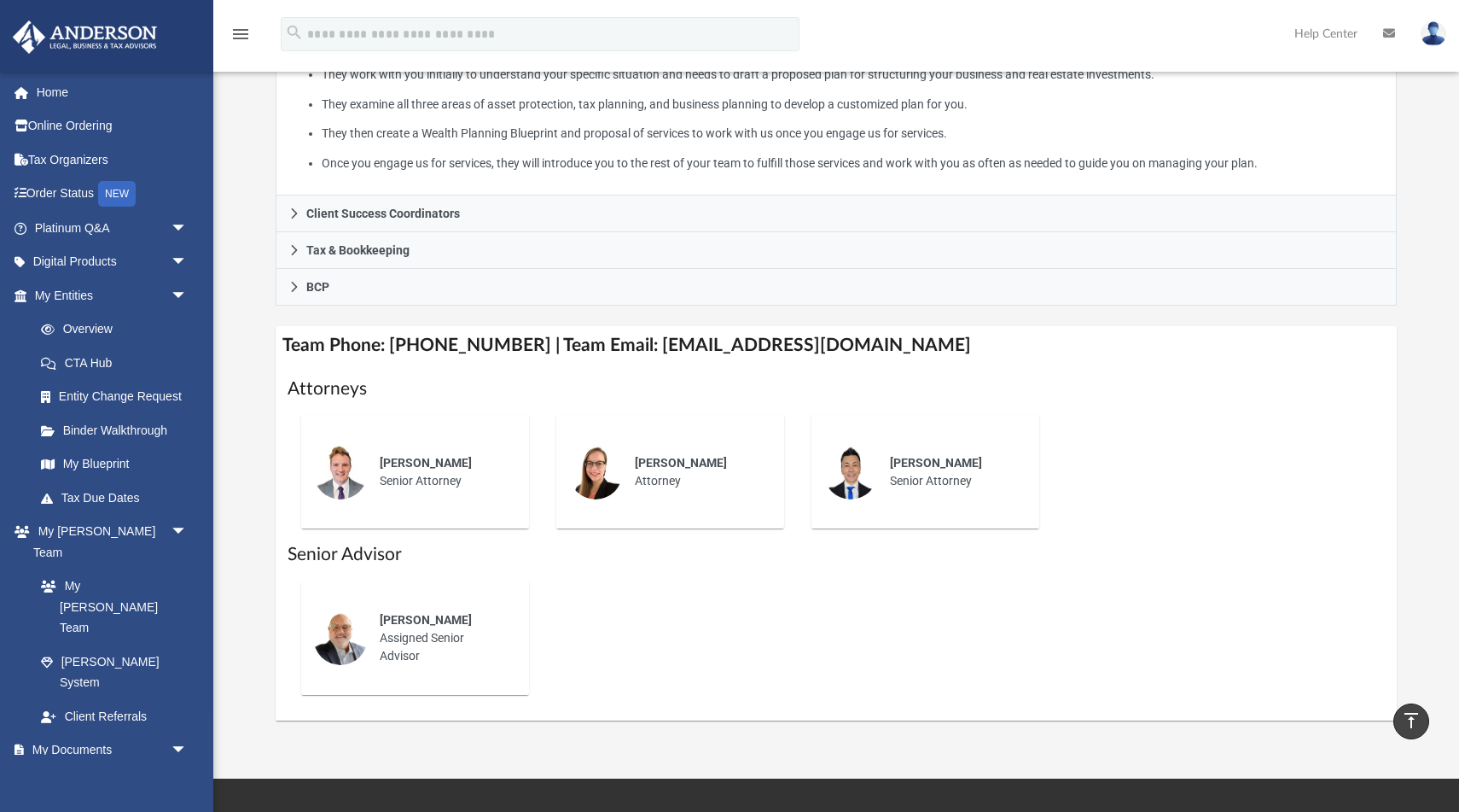
scroll to position [429, 0]
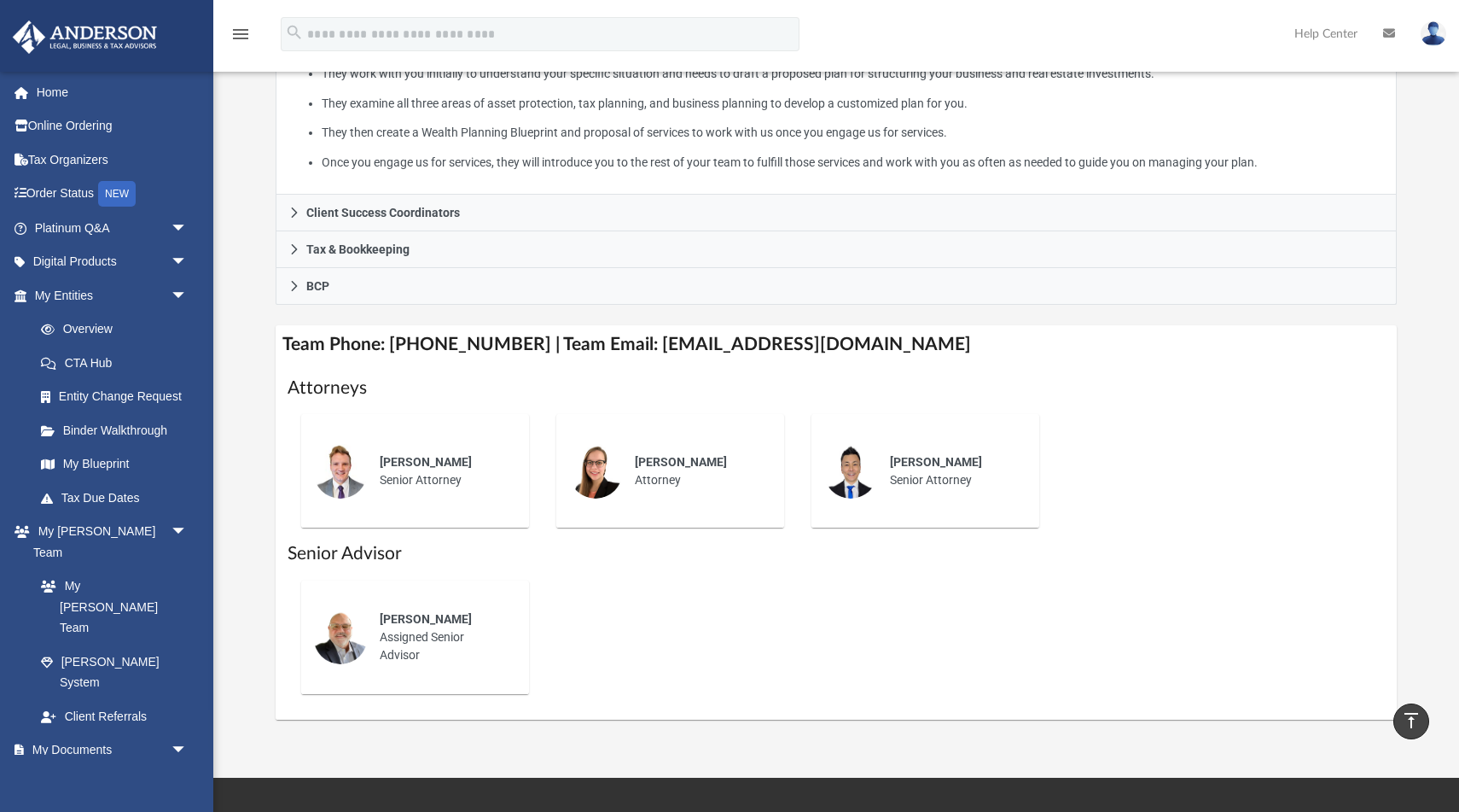
click at [420, 616] on span "[PERSON_NAME]" at bounding box center [425, 618] width 92 height 14
click at [421, 624] on div "[PERSON_NAME]" at bounding box center [442, 619] width 125 height 18
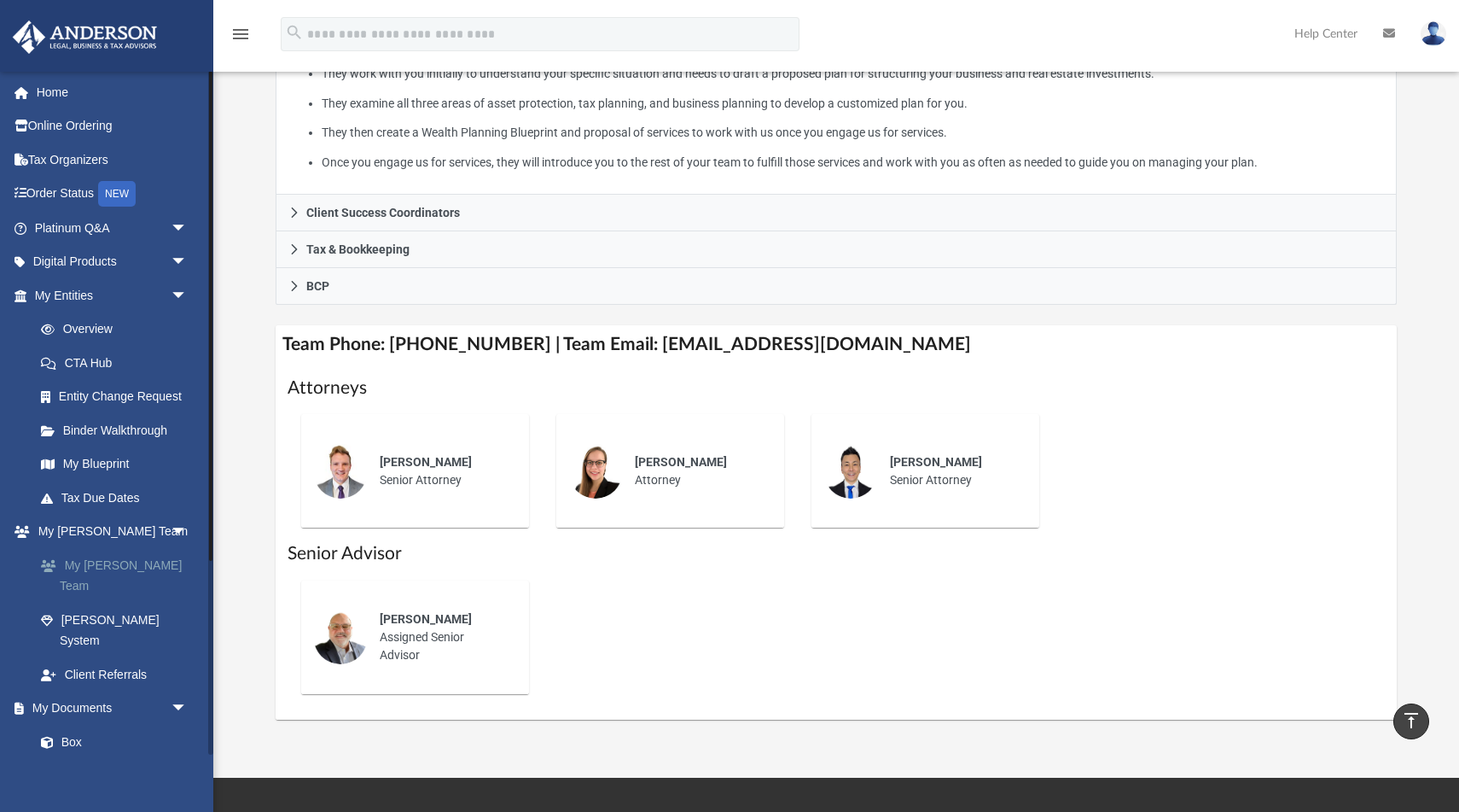
click at [127, 561] on link "My [PERSON_NAME] Team" at bounding box center [119, 575] width 189 height 55
click at [121, 657] on link "Client Referrals" at bounding box center [119, 674] width 189 height 34
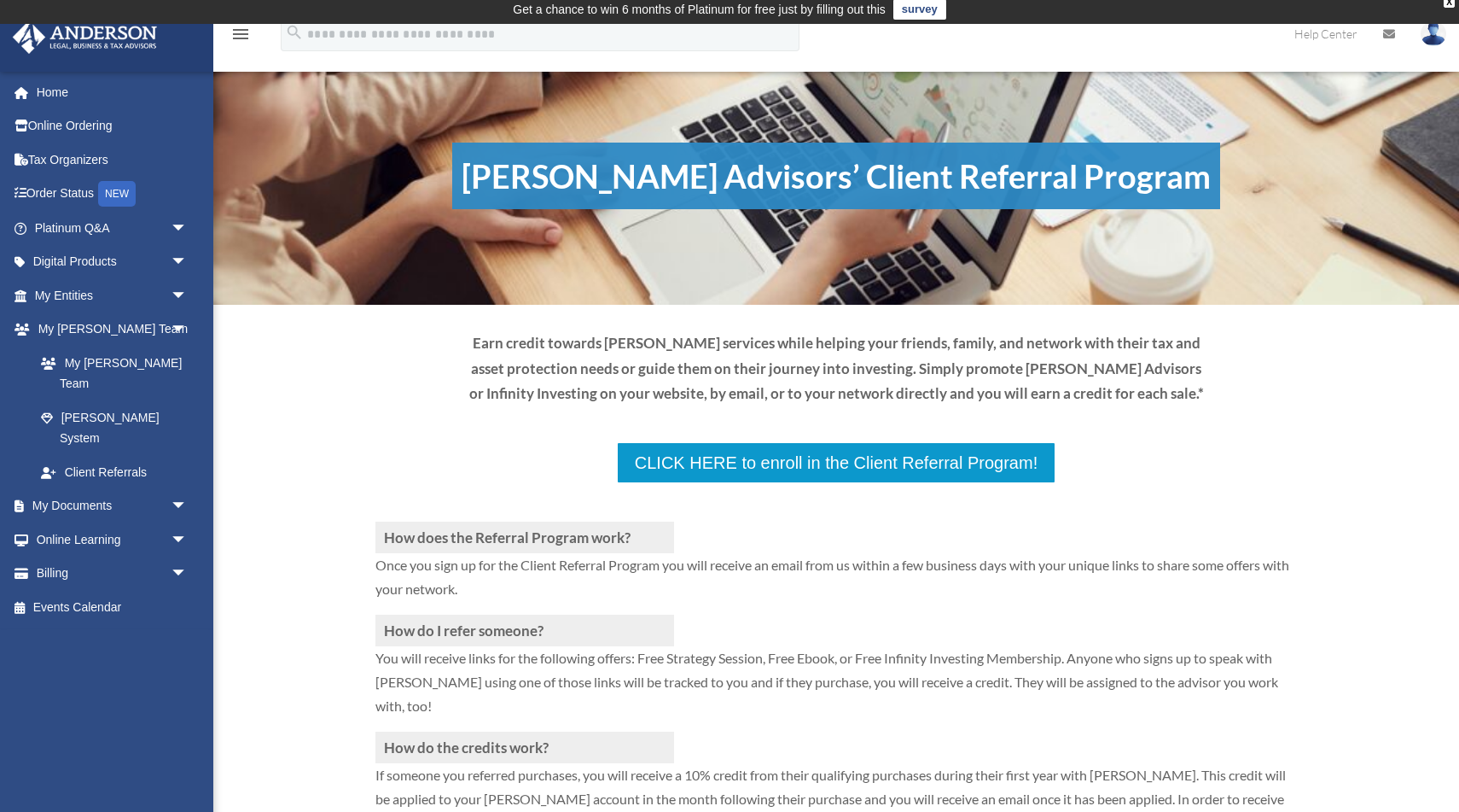
scroll to position [8, 0]
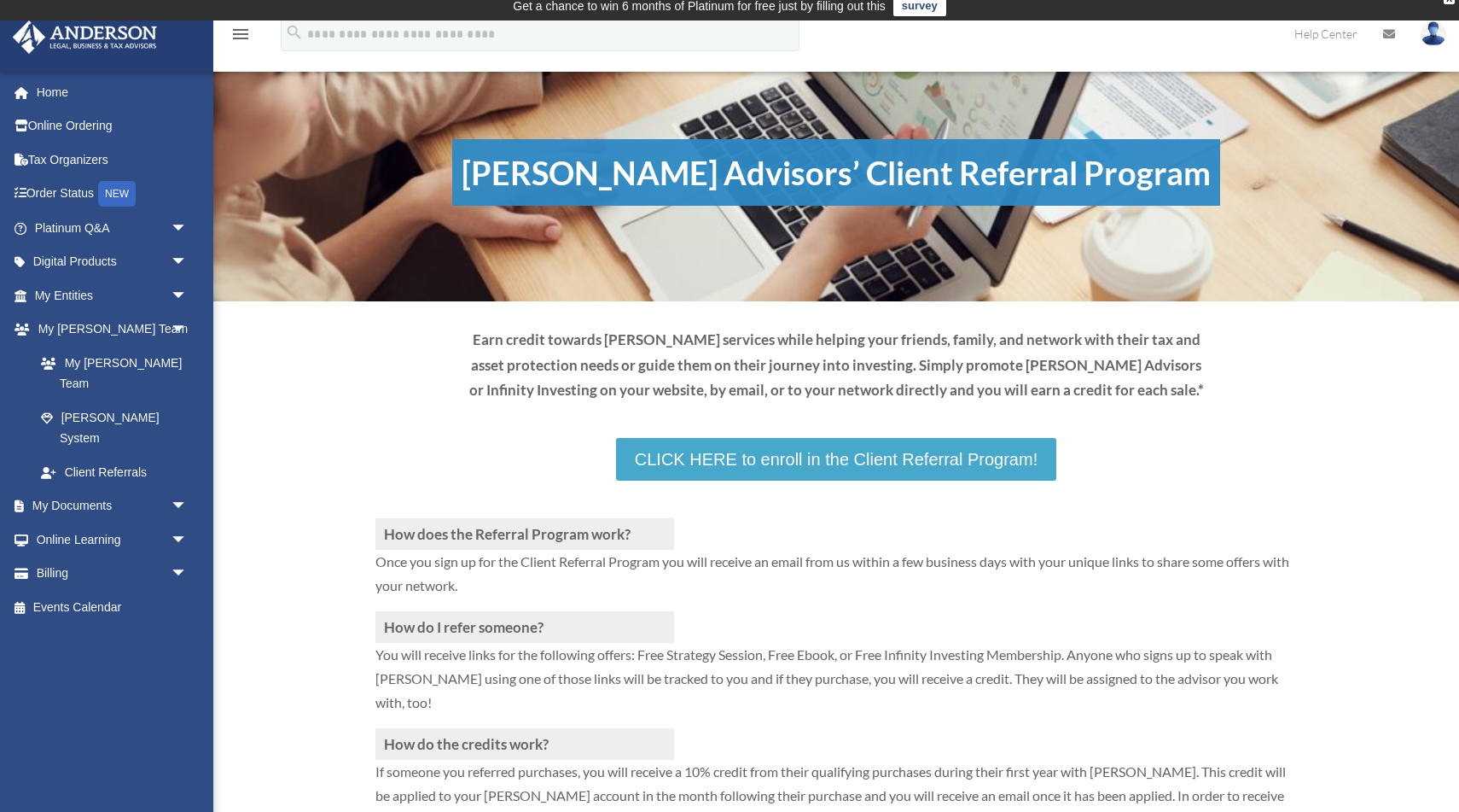
click at [734, 462] on link "CLICK HERE to enroll in the Client Referral Program!" at bounding box center [836, 459] width 441 height 42
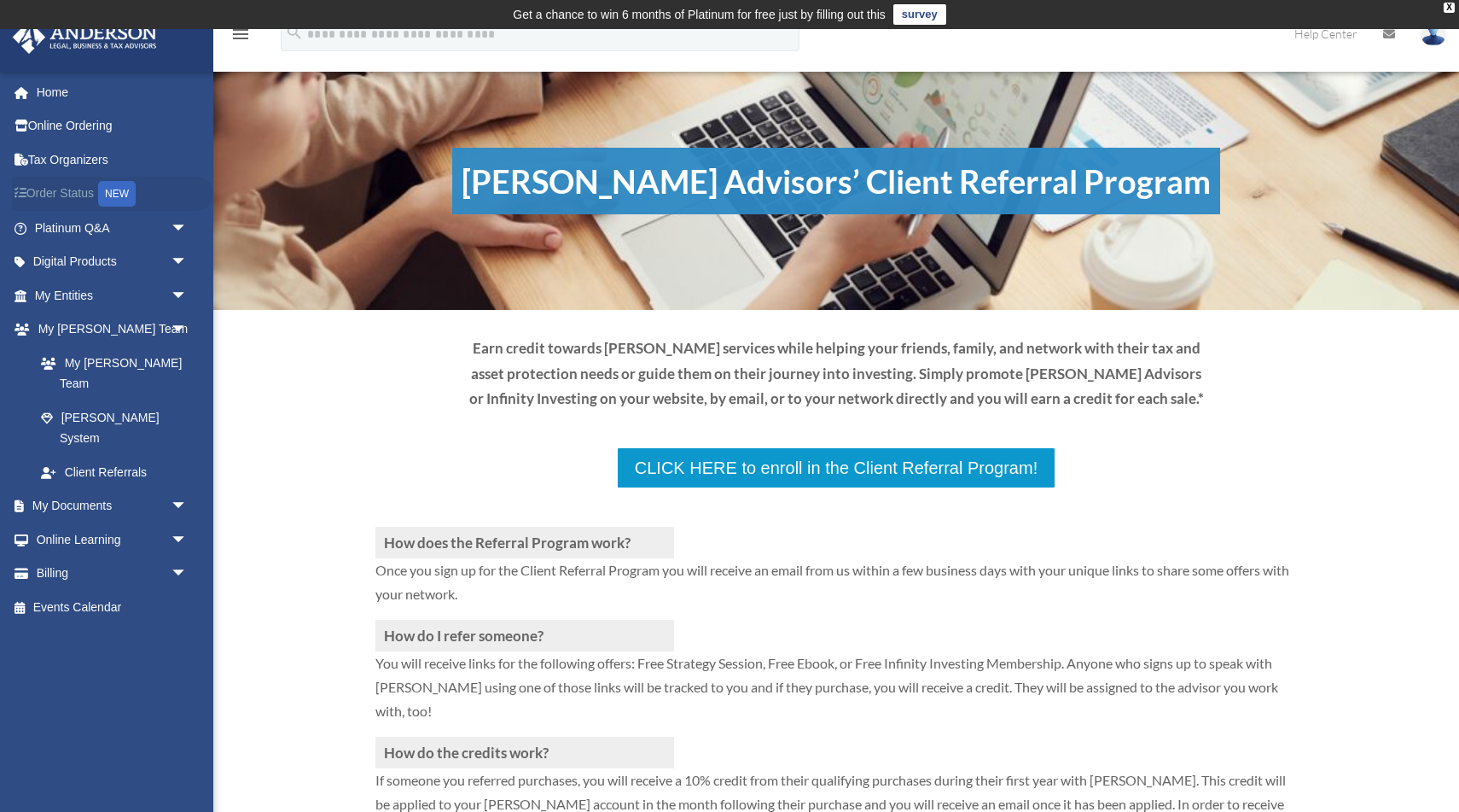
click at [82, 189] on link "Order Status NEW" at bounding box center [113, 194] width 202 height 35
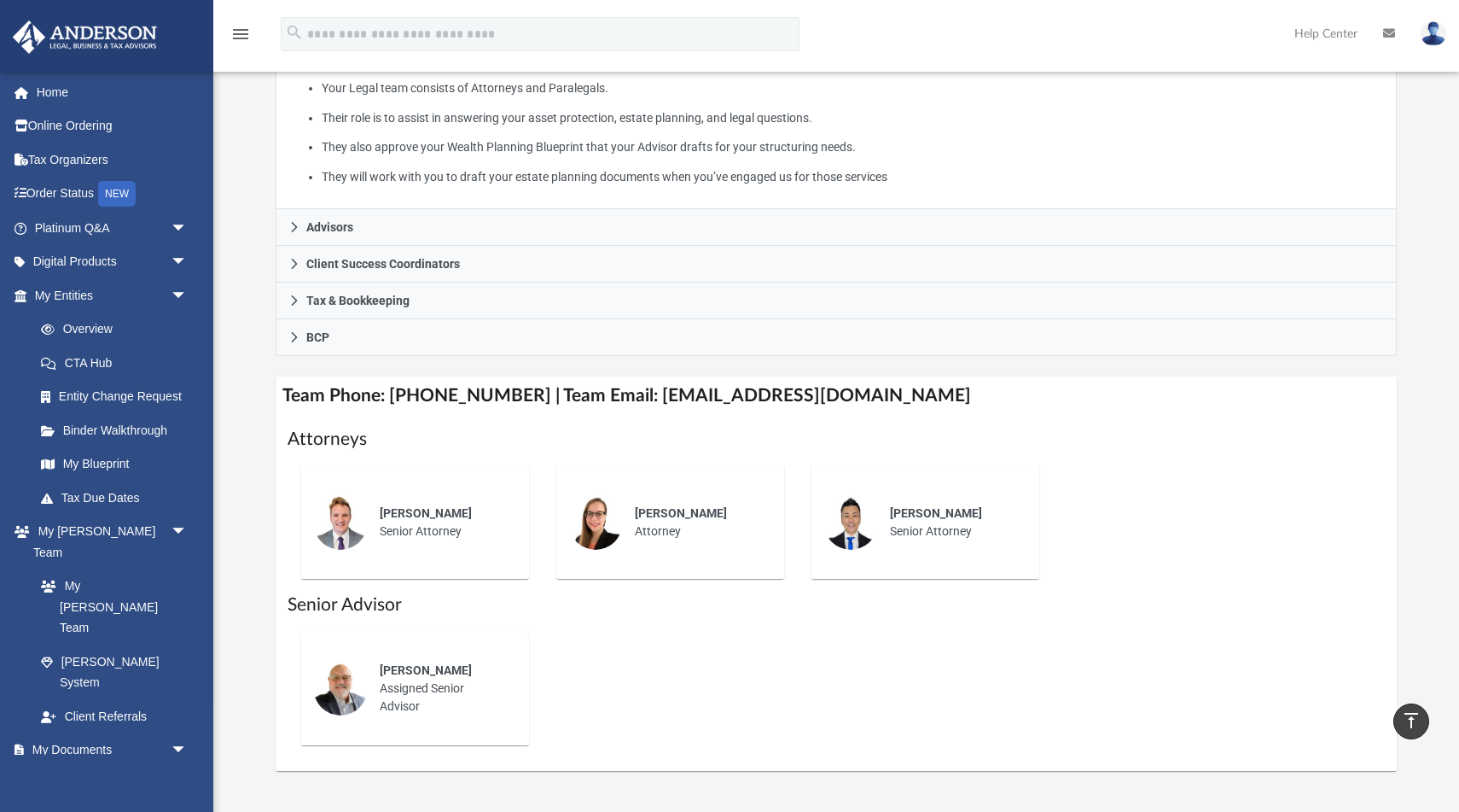
scroll to position [379, 0]
drag, startPoint x: 889, startPoint y: 390, endPoint x: 629, endPoint y: 393, distance: 260.0
click at [629, 393] on h4 "Team Phone: [PHONE_NUMBER] | Team Email: [EMAIL_ADDRESS][DOMAIN_NAME]" at bounding box center [836, 395] width 1121 height 39
copy h4 "[EMAIL_ADDRESS][DOMAIN_NAME]"
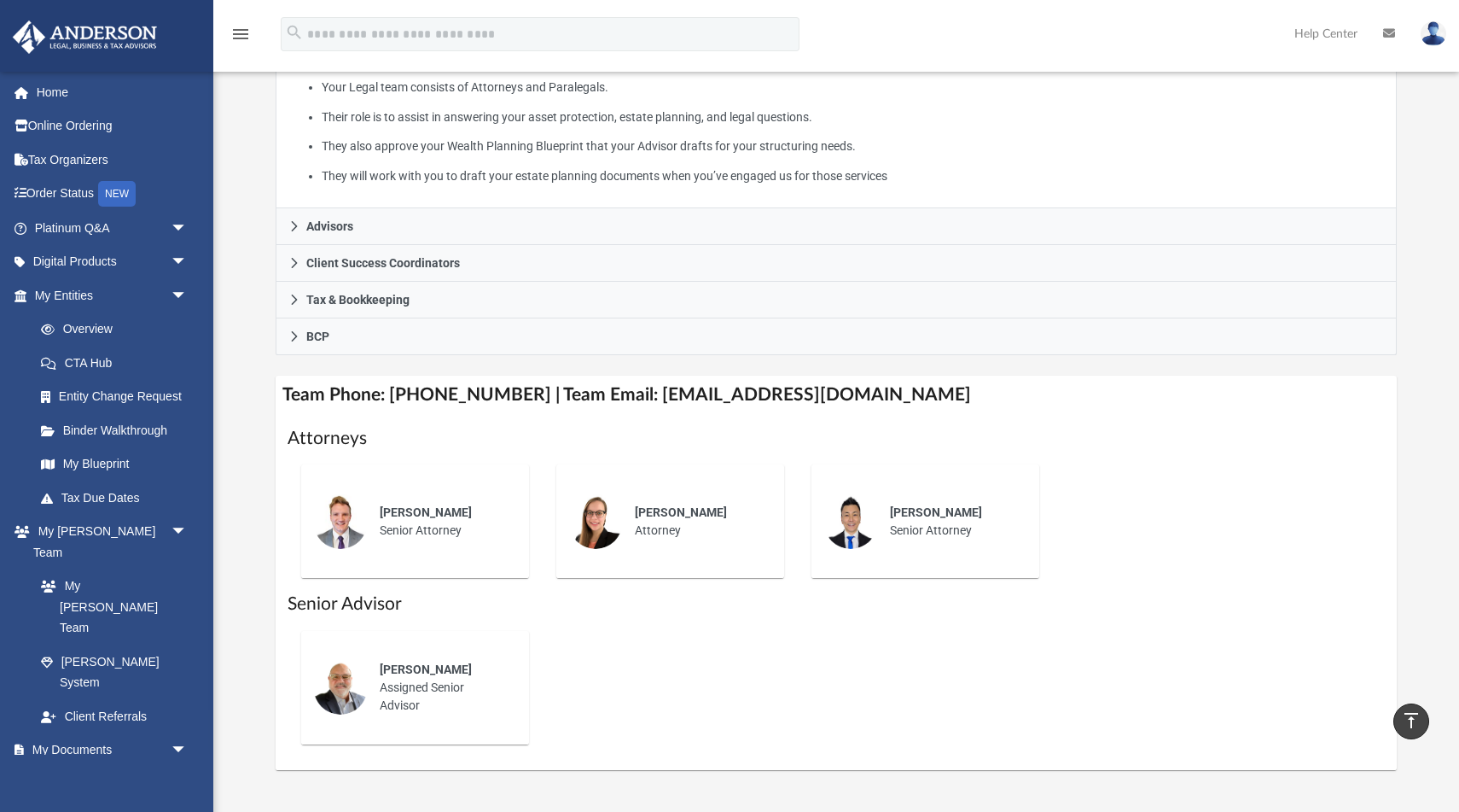
click at [386, 671] on span "[PERSON_NAME]" at bounding box center [425, 669] width 92 height 14
click at [386, 671] on span "Mike Tracey" at bounding box center [425, 669] width 92 height 14
click at [413, 685] on div "Mike Tracey Assigned Senior Advisor" at bounding box center [442, 688] width 150 height 78
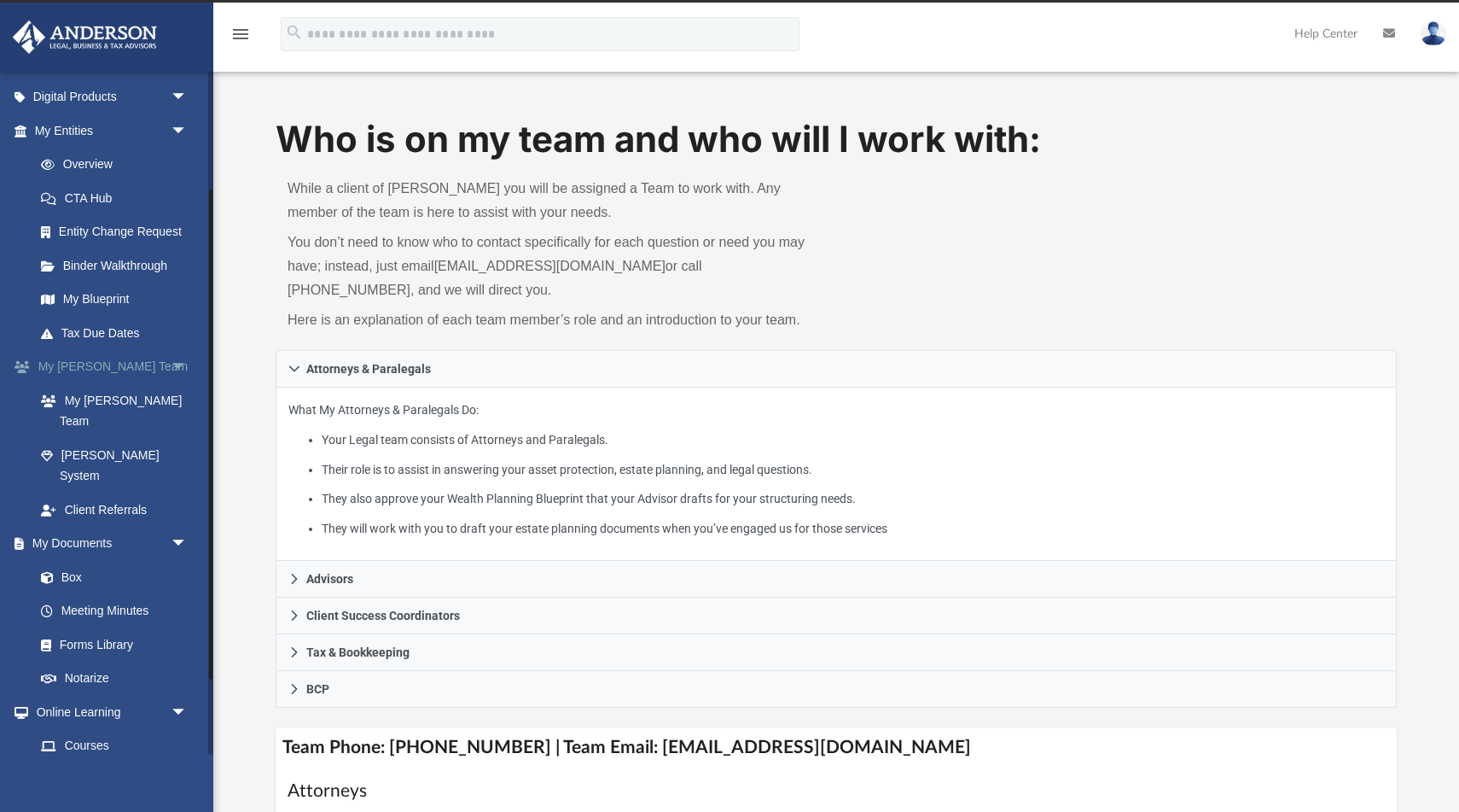
scroll to position [167, 0]
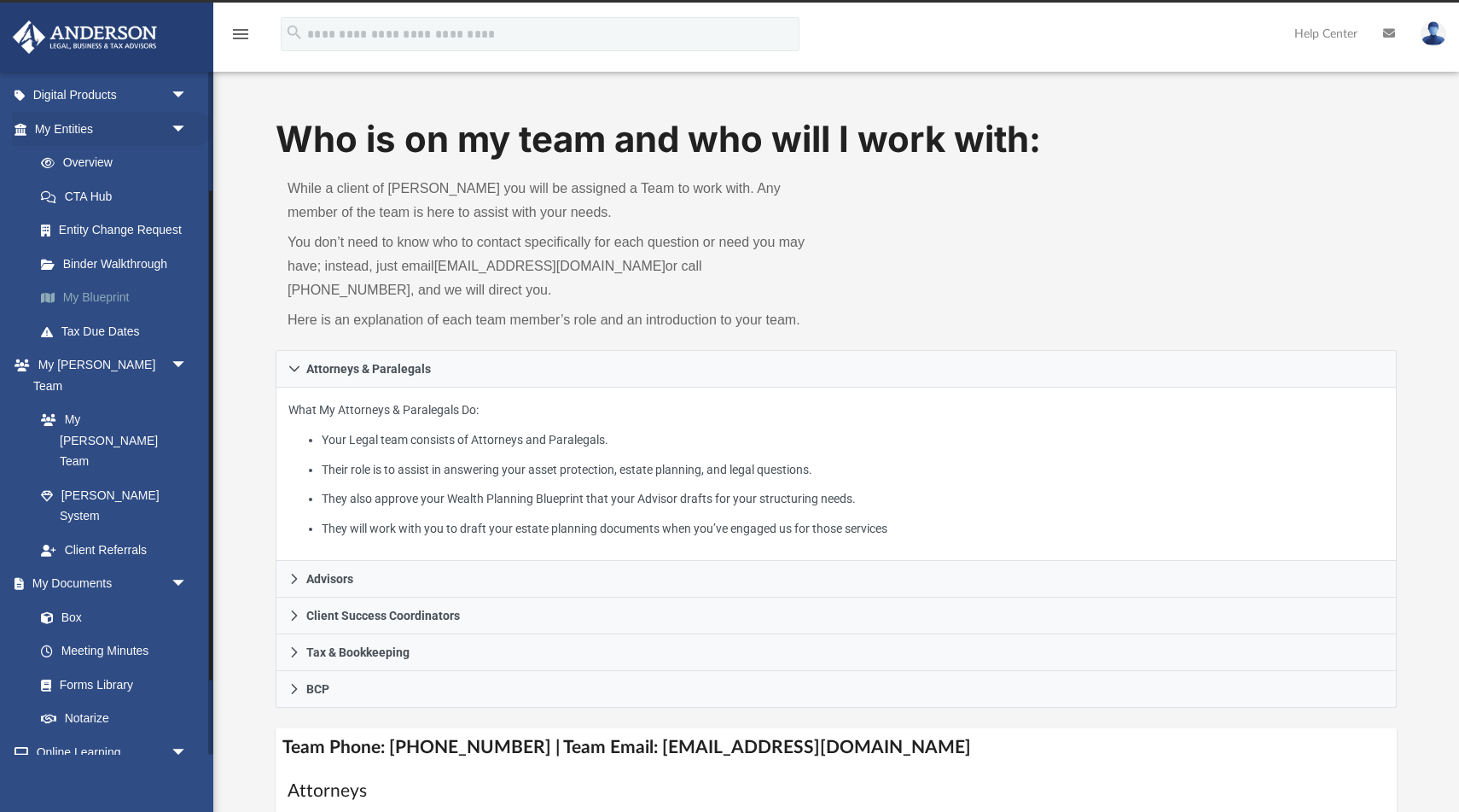
click at [104, 295] on link "My Blueprint" at bounding box center [119, 298] width 189 height 34
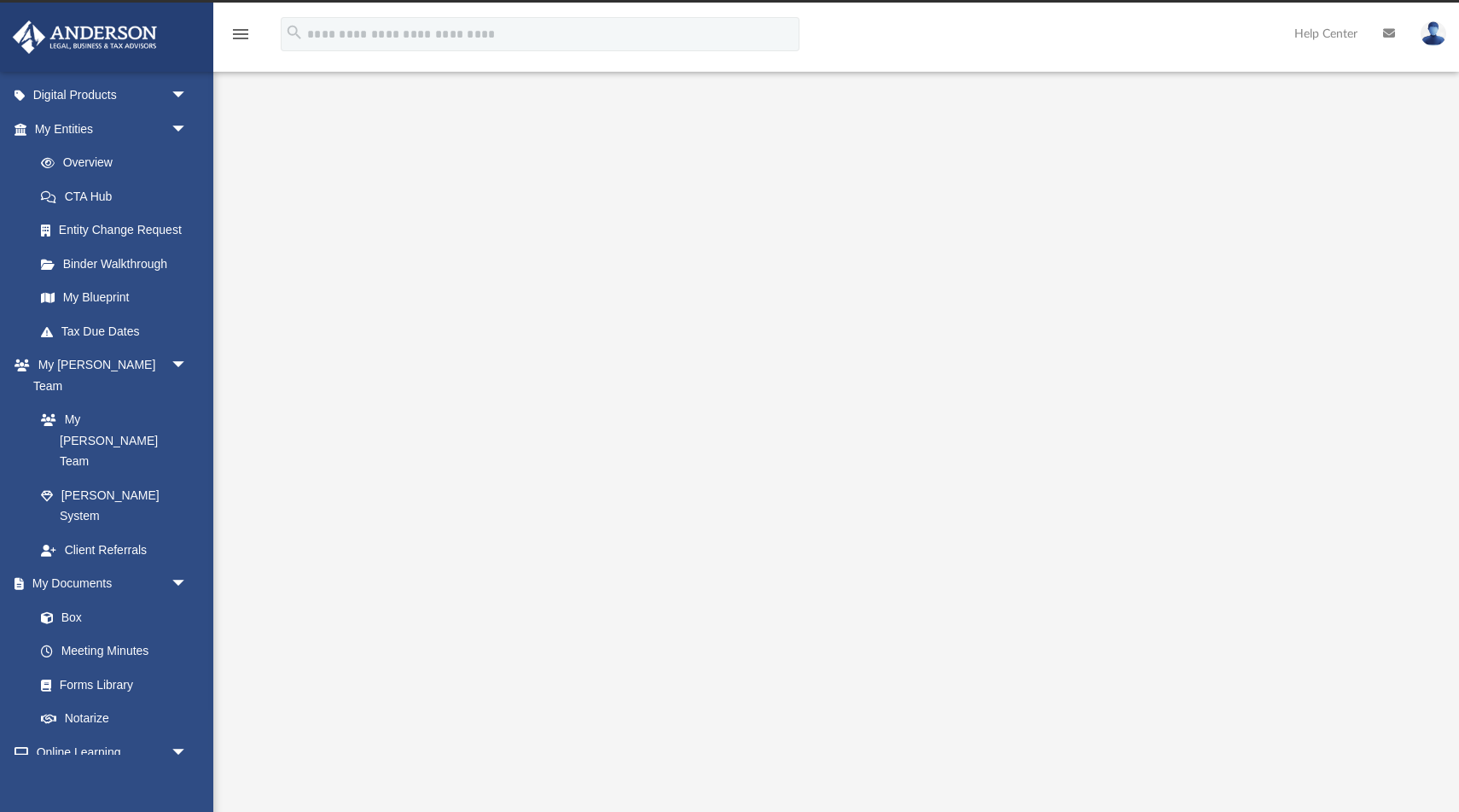
scroll to position [35, 0]
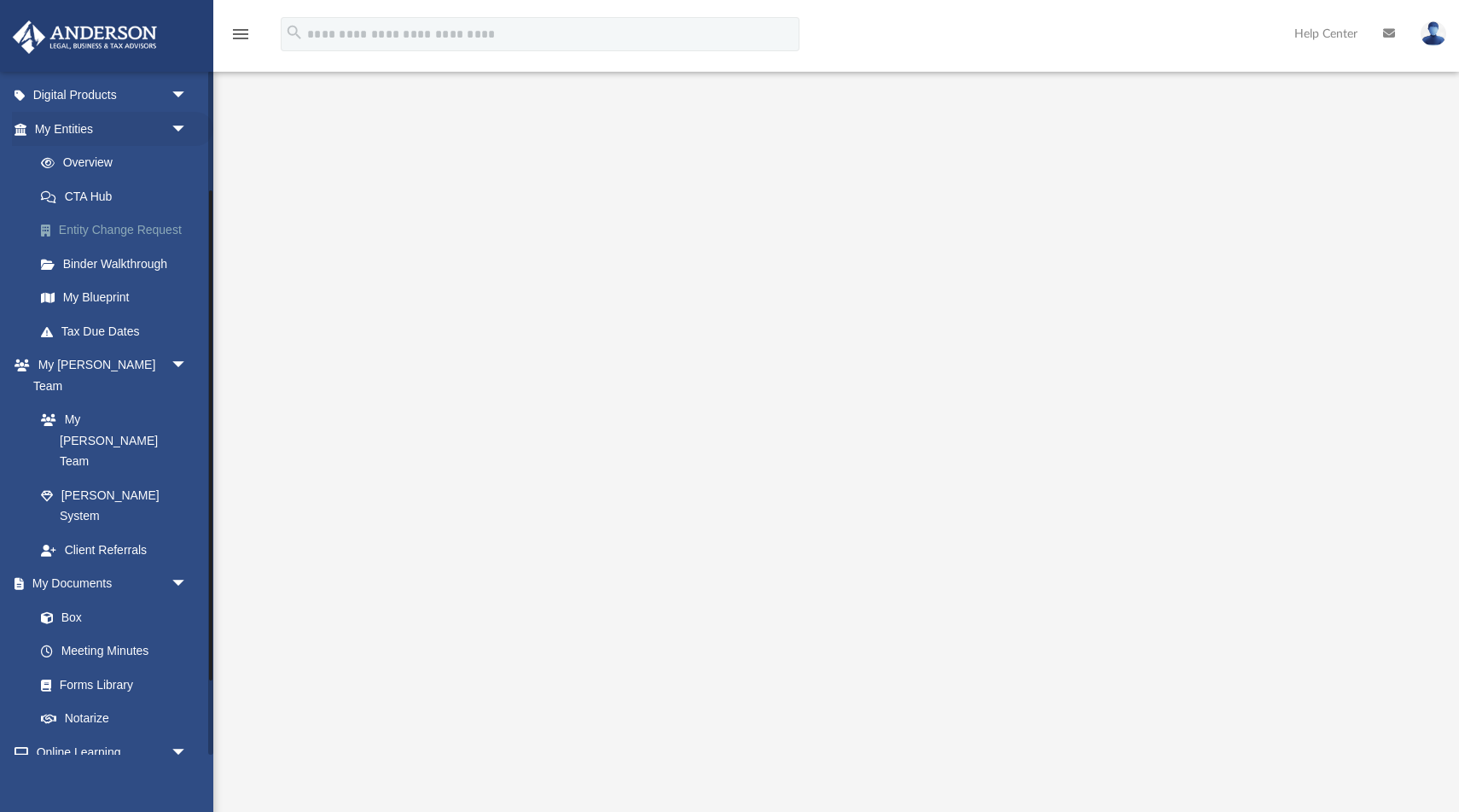
click at [159, 225] on link "Entity Change Request" at bounding box center [119, 231] width 189 height 34
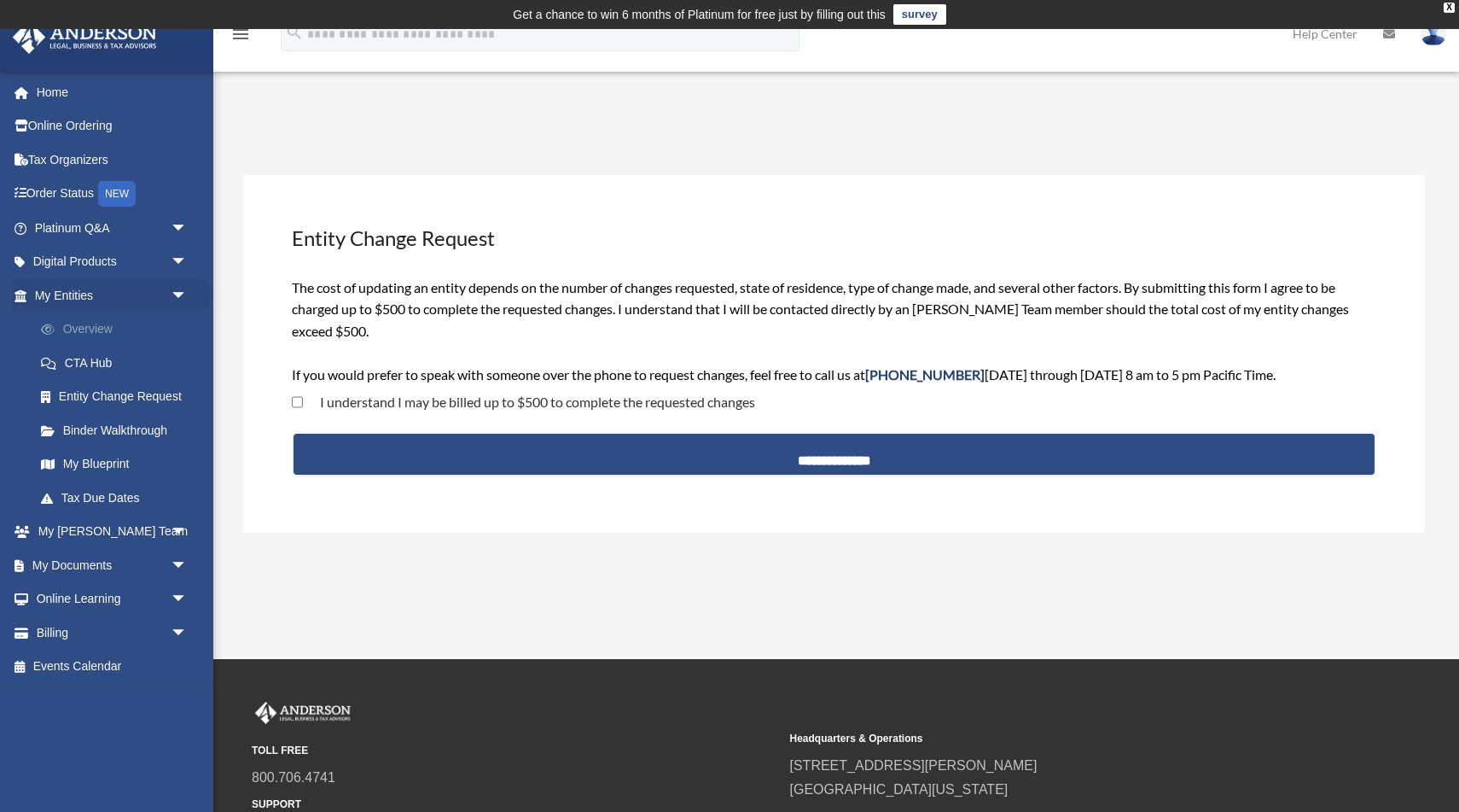
click at [87, 325] on link "Overview" at bounding box center [119, 330] width 189 height 34
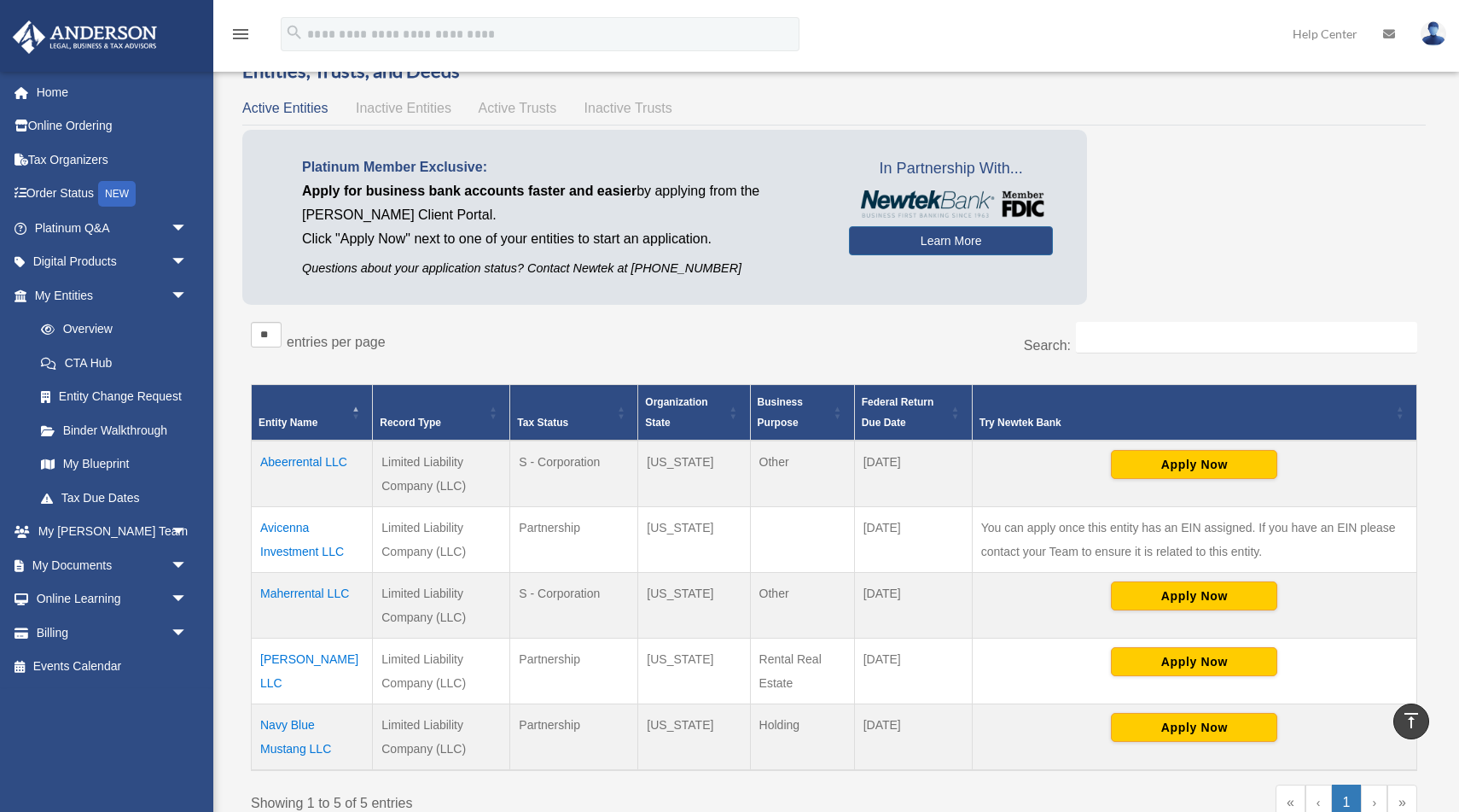
scroll to position [75, 0]
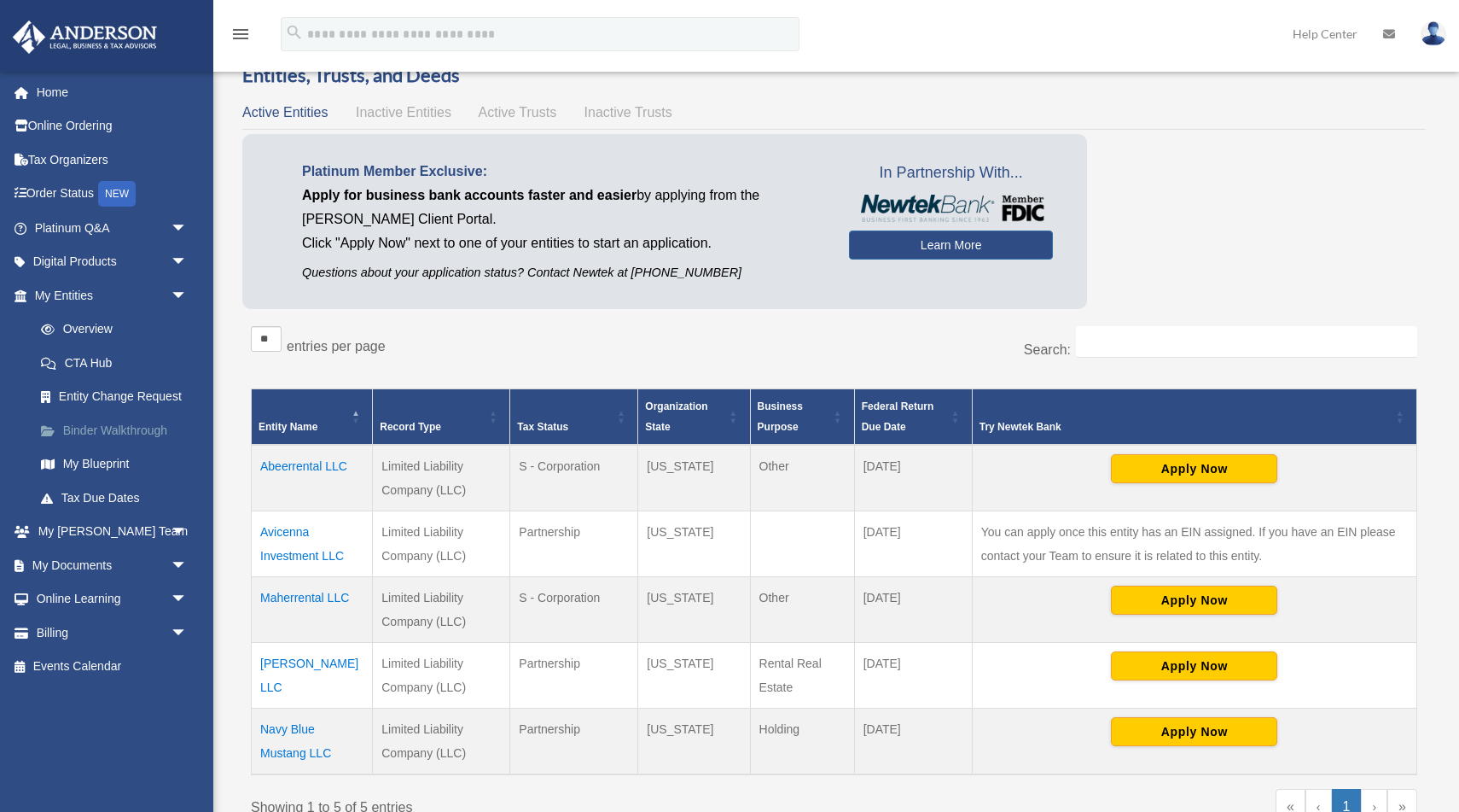
click at [126, 434] on link "Binder Walkthrough" at bounding box center [119, 430] width 189 height 34
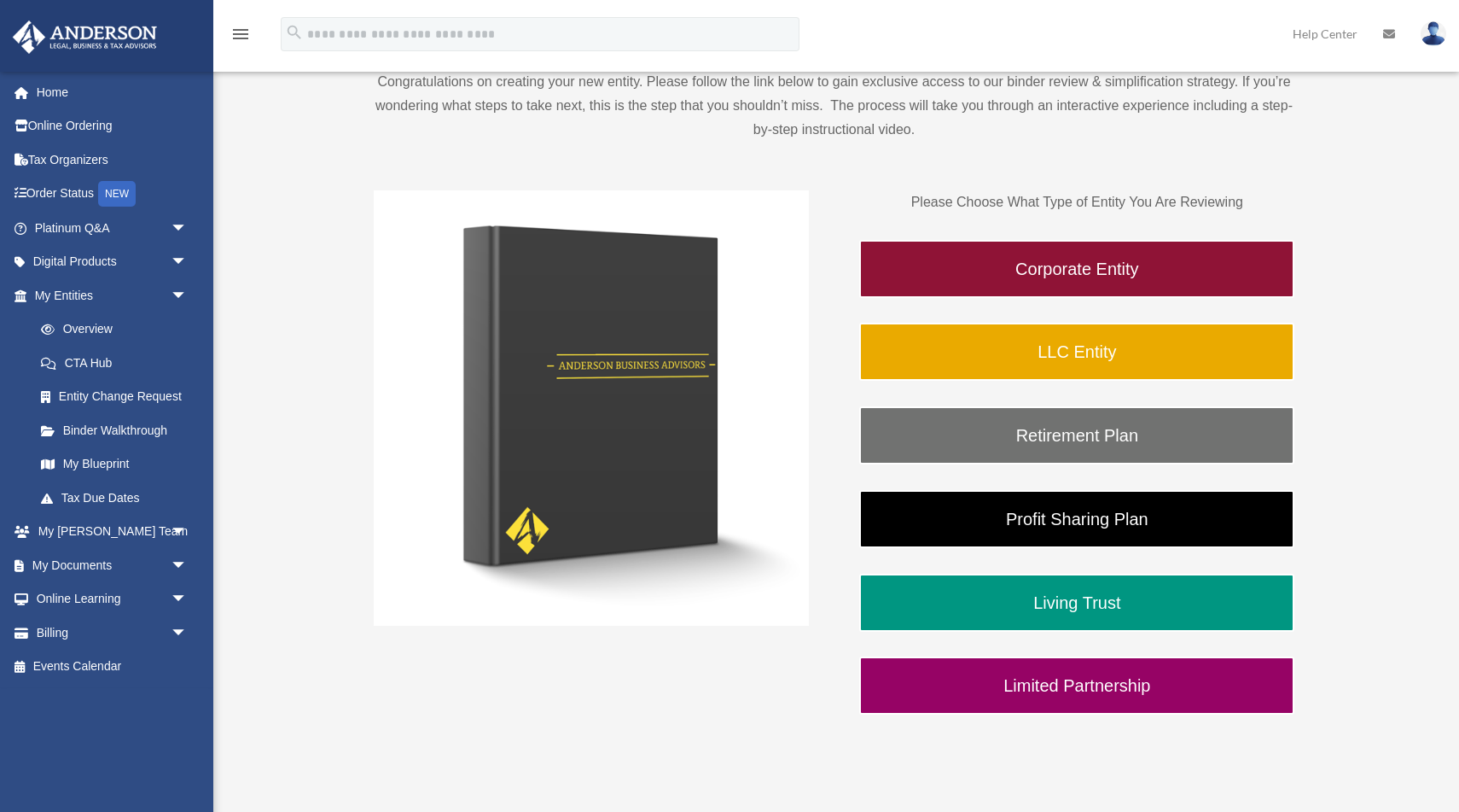
scroll to position [212, 0]
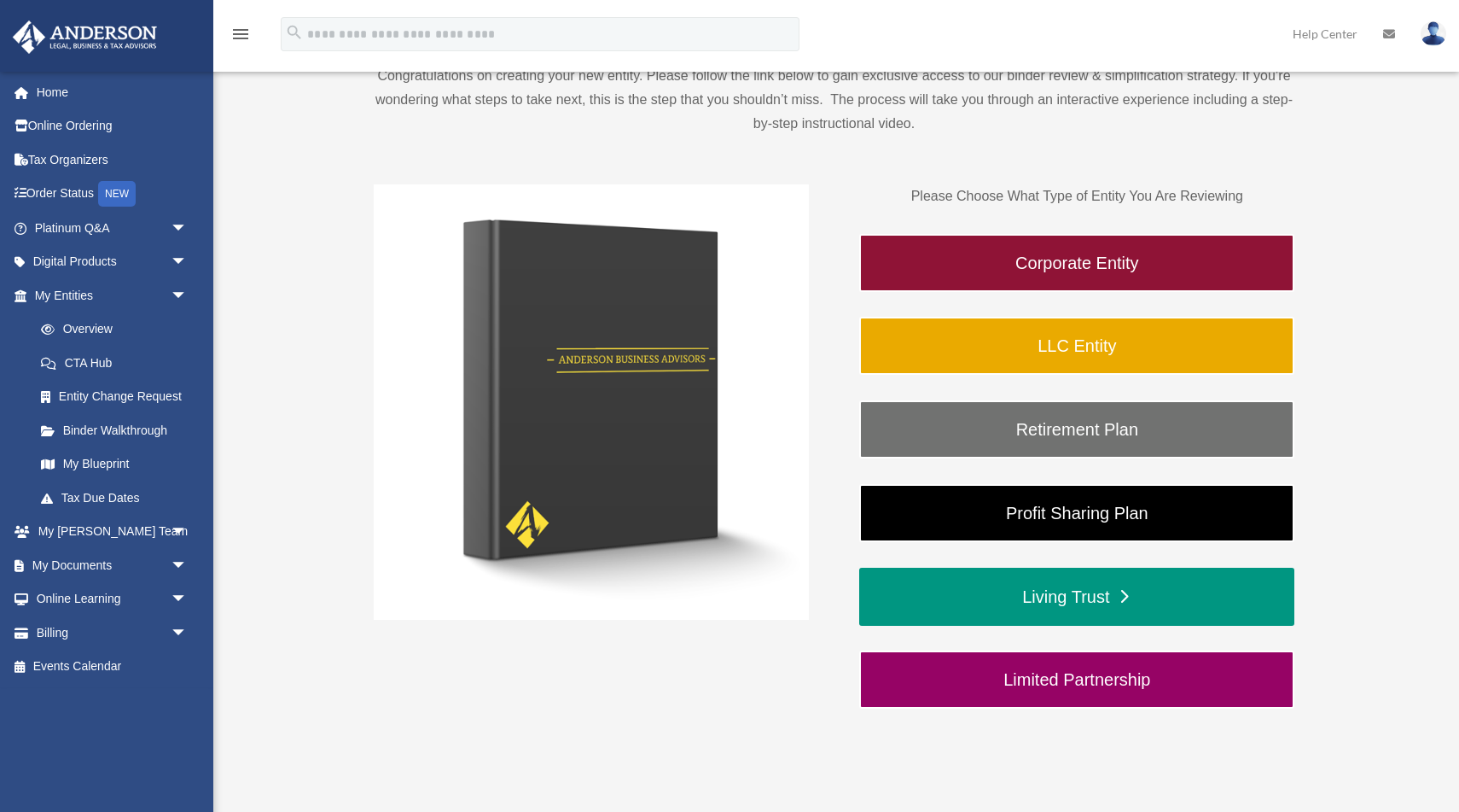
click at [998, 598] on link "Living Trust" at bounding box center [1077, 597] width 435 height 58
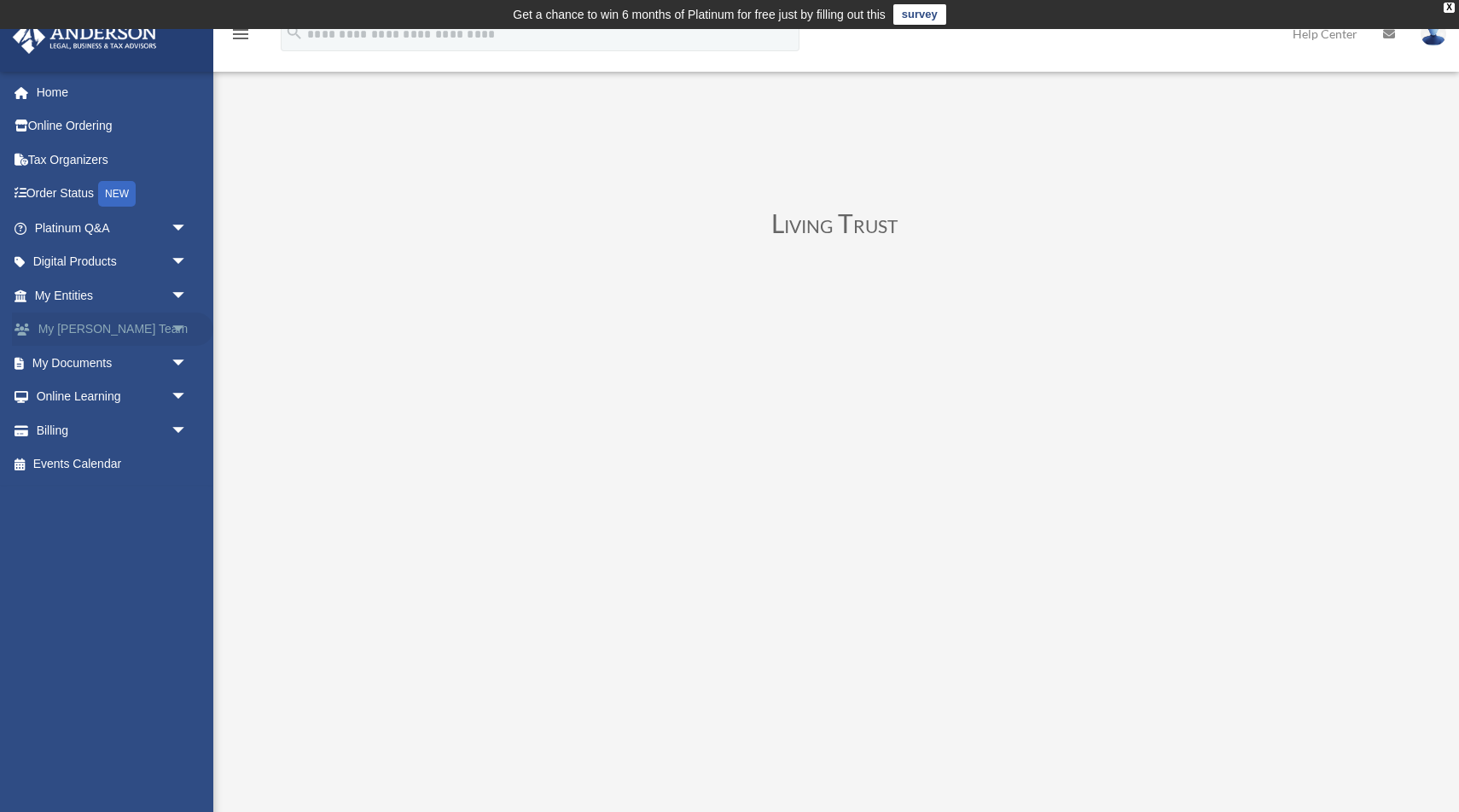
click at [88, 330] on link "My [PERSON_NAME] Team arrow_drop_down" at bounding box center [113, 330] width 202 height 34
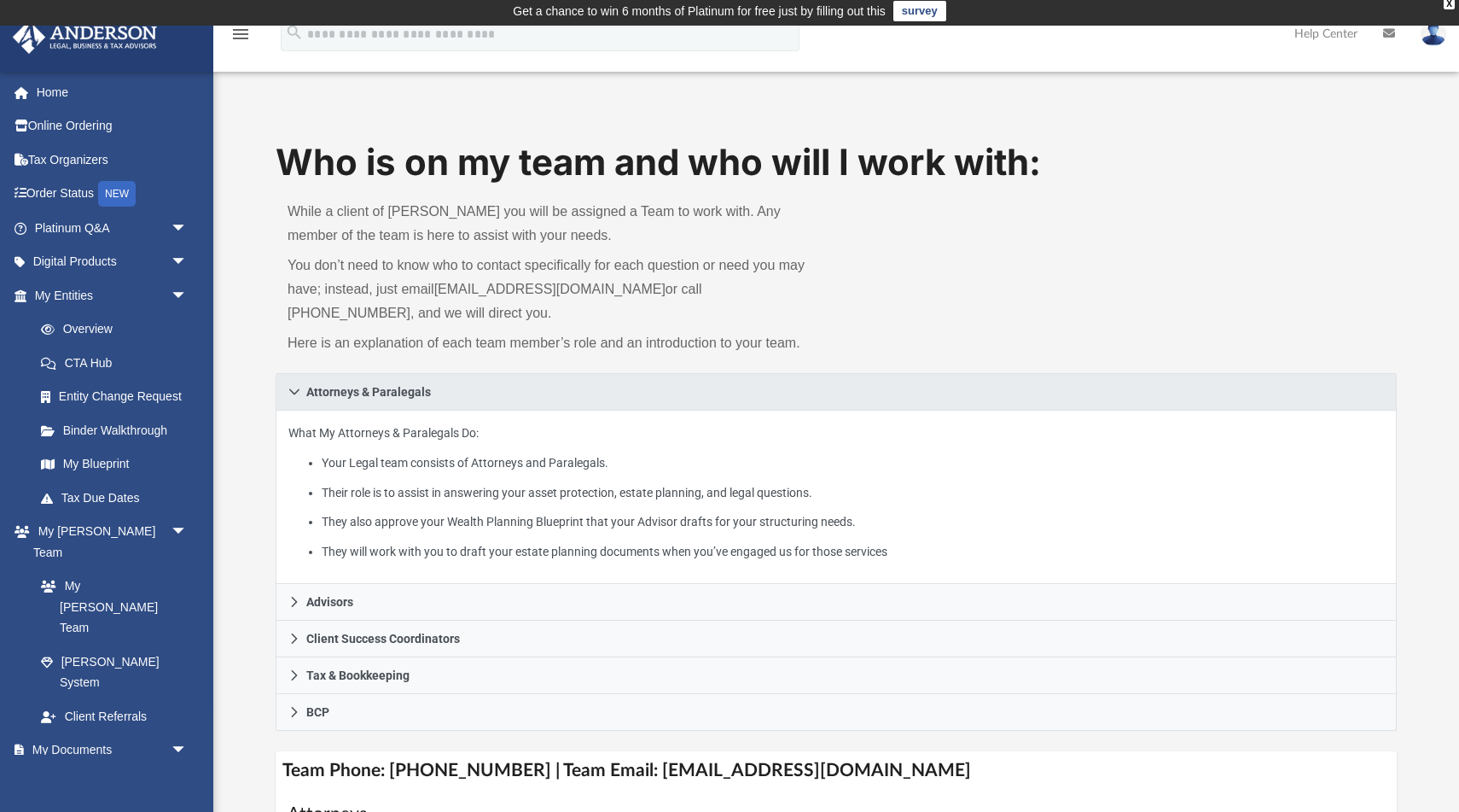
scroll to position [5, 0]
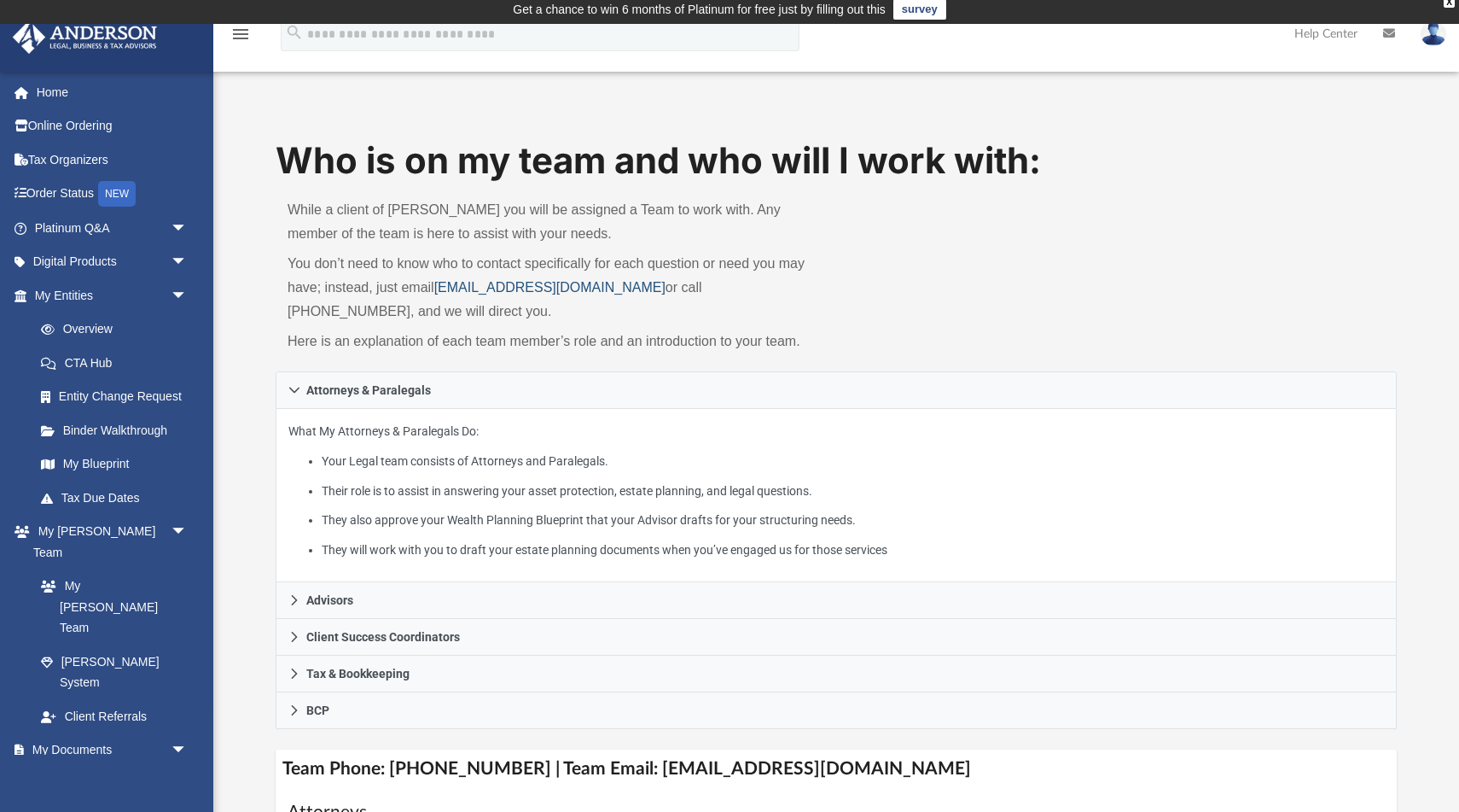
click at [471, 284] on link "[EMAIL_ADDRESS][DOMAIN_NAME]" at bounding box center [550, 287] width 232 height 14
drag, startPoint x: 638, startPoint y: 286, endPoint x: 443, endPoint y: 289, distance: 195.0
click at [443, 289] on p "You don’t need to know who to contact specifically for each question or need yo…" at bounding box center [556, 287] width 537 height 72
copy link "myteam@andersonadvisors.com"
click at [87, 324] on link "Overview" at bounding box center [119, 330] width 189 height 34
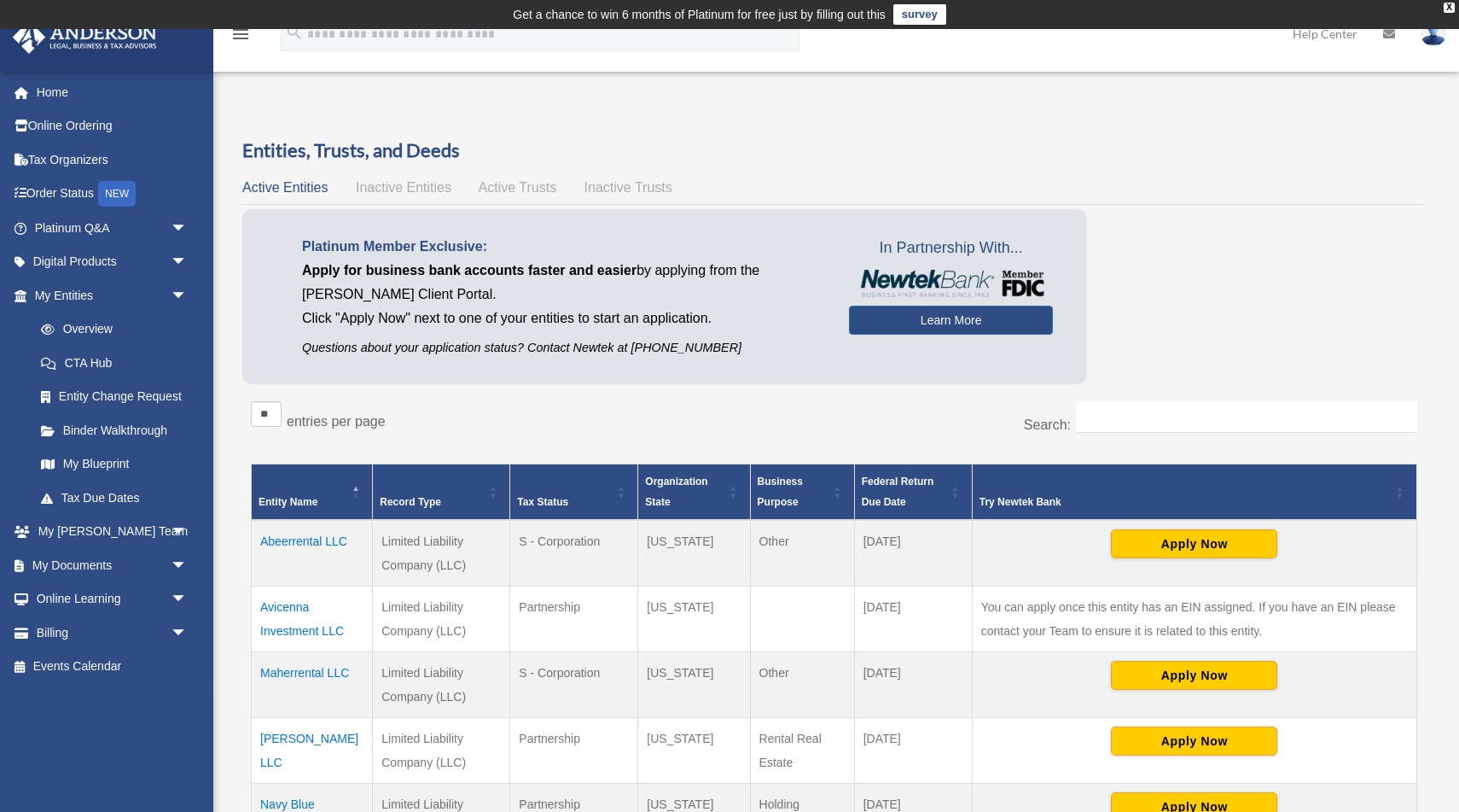
click at [378, 192] on span "Inactive Entities" at bounding box center [404, 187] width 96 height 14
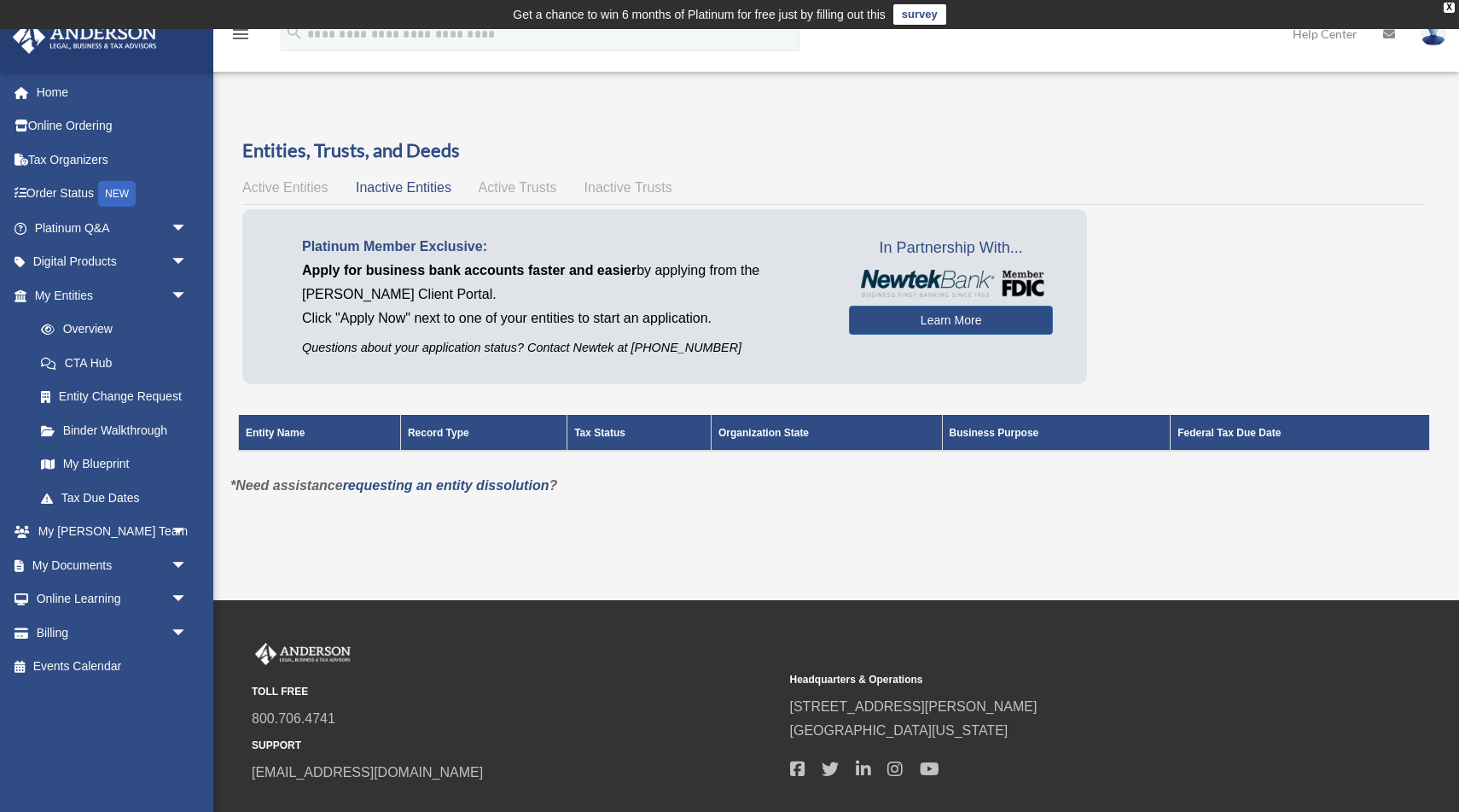
click at [497, 187] on span "Active Trusts" at bounding box center [517, 187] width 78 height 14
click at [621, 190] on span "Inactive Trusts" at bounding box center [629, 187] width 88 height 14
click at [543, 196] on div "Active Entities Inactive Entities Active Trusts Inactive Trusts" at bounding box center [834, 187] width 1184 height 24
click at [391, 181] on span "Inactive Entities" at bounding box center [404, 187] width 96 height 14
click at [278, 186] on span "Active Entities" at bounding box center [285, 187] width 86 height 14
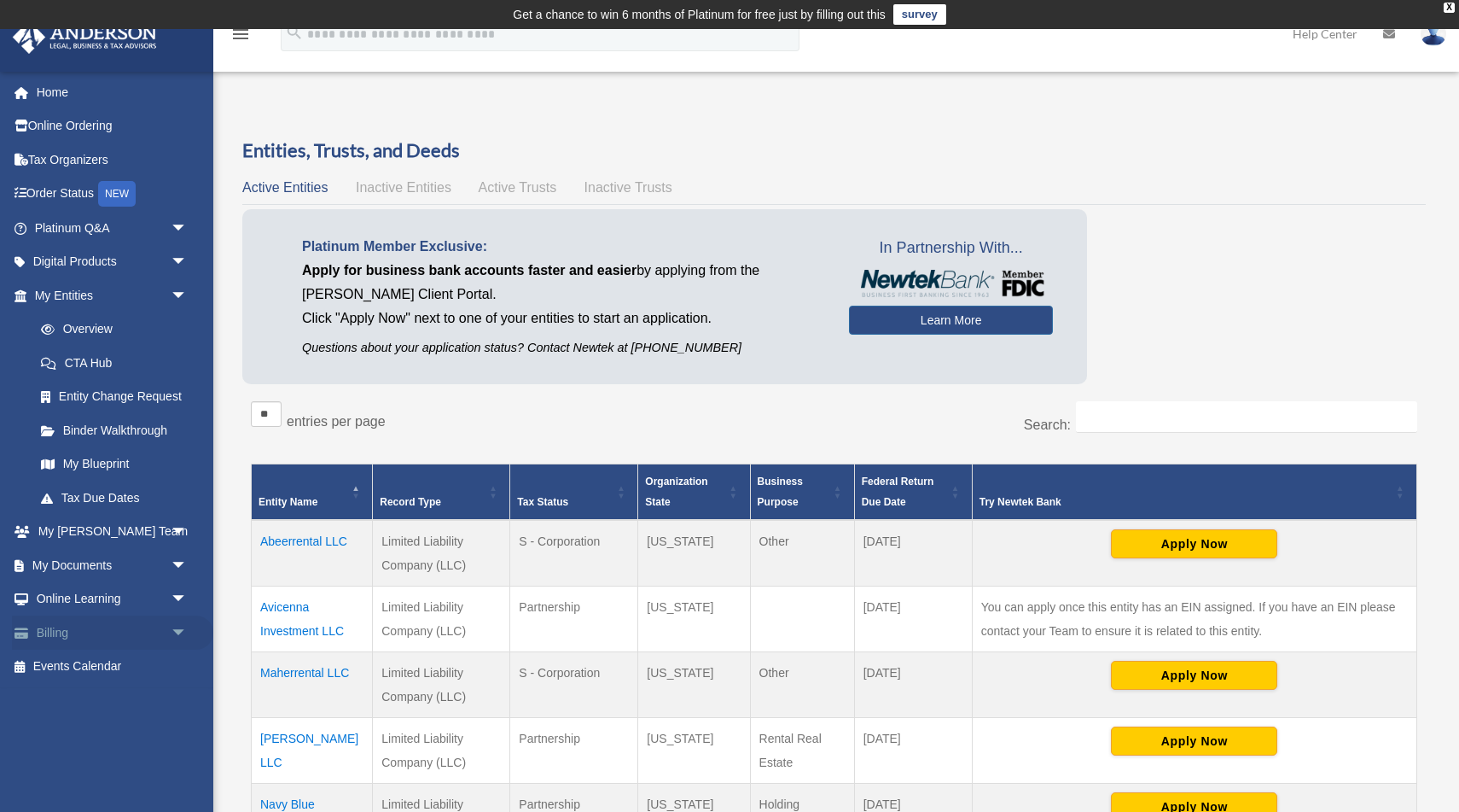
click at [52, 637] on link "Billing arrow_drop_down" at bounding box center [113, 633] width 202 height 34
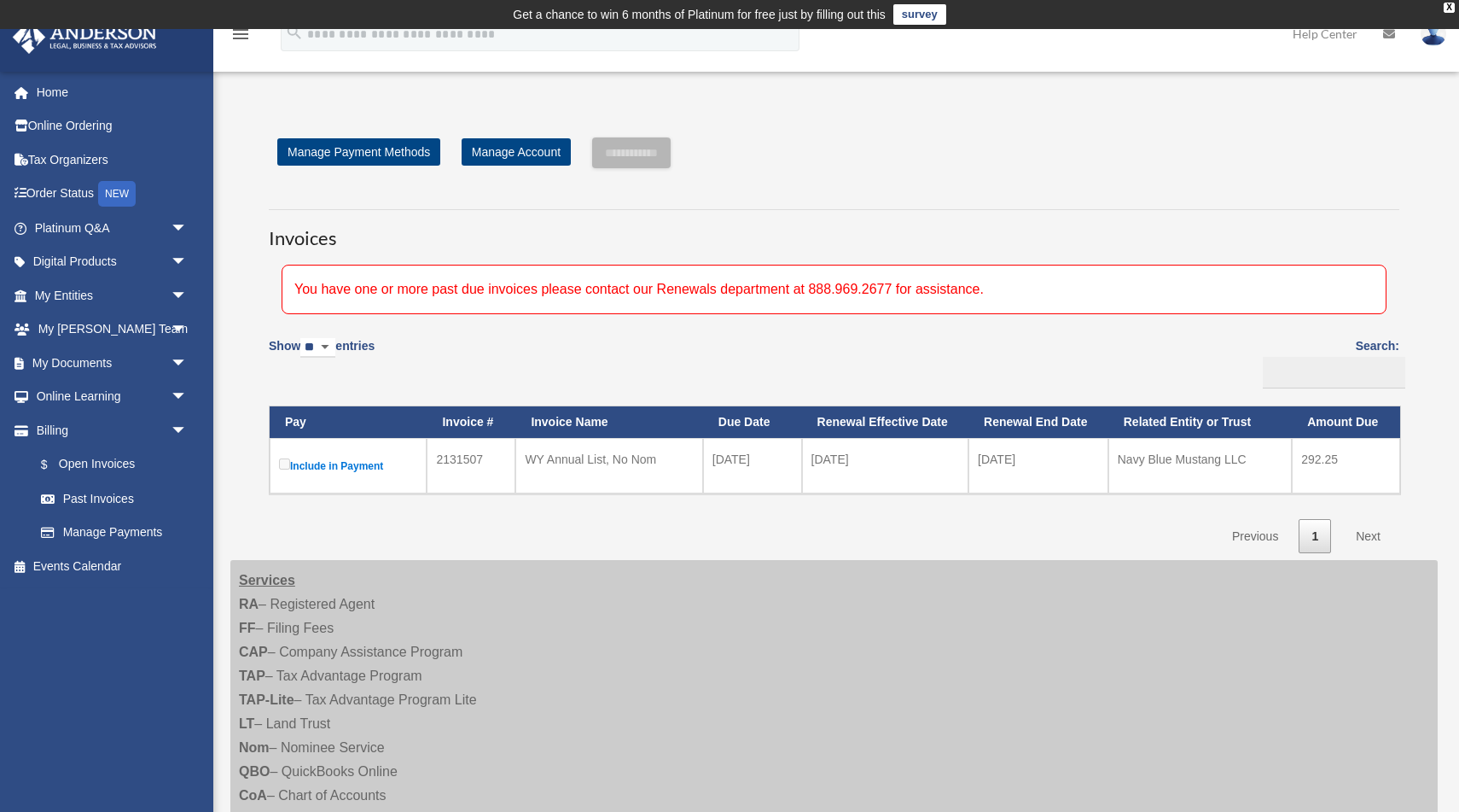
click at [335, 345] on select "** ** ** ***" at bounding box center [317, 348] width 35 height 20
select select "***"
click at [304, 338] on select "** ** ** ***" at bounding box center [317, 348] width 35 height 20
click at [526, 151] on link "Manage Account" at bounding box center [515, 151] width 109 height 27
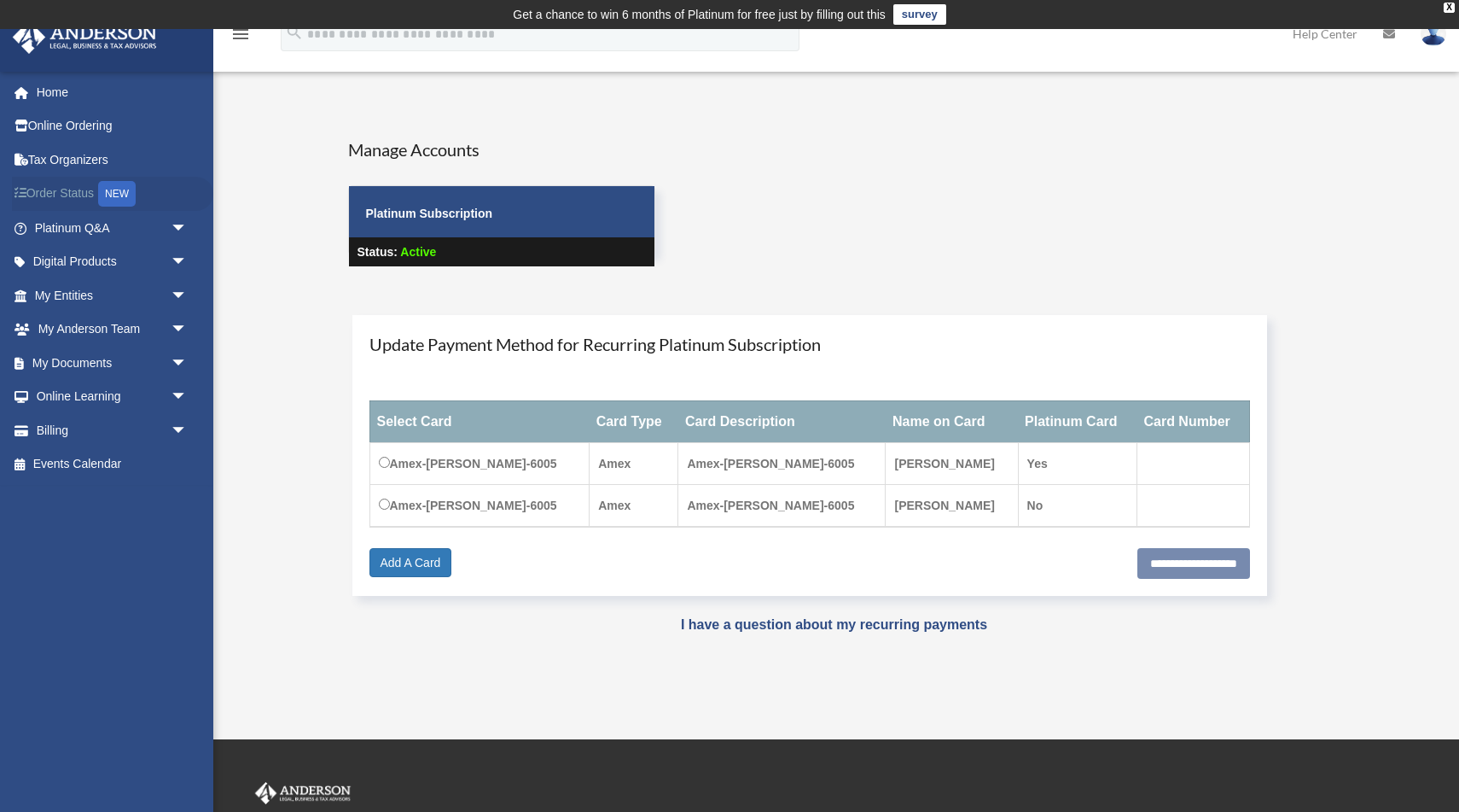
click at [72, 196] on link "Order Status NEW" at bounding box center [113, 194] width 202 height 35
click at [250, 411] on strong "Payment × Close Update Payment Method for Recurring Platinum Subscription Selec…" at bounding box center [834, 455] width 1208 height 315
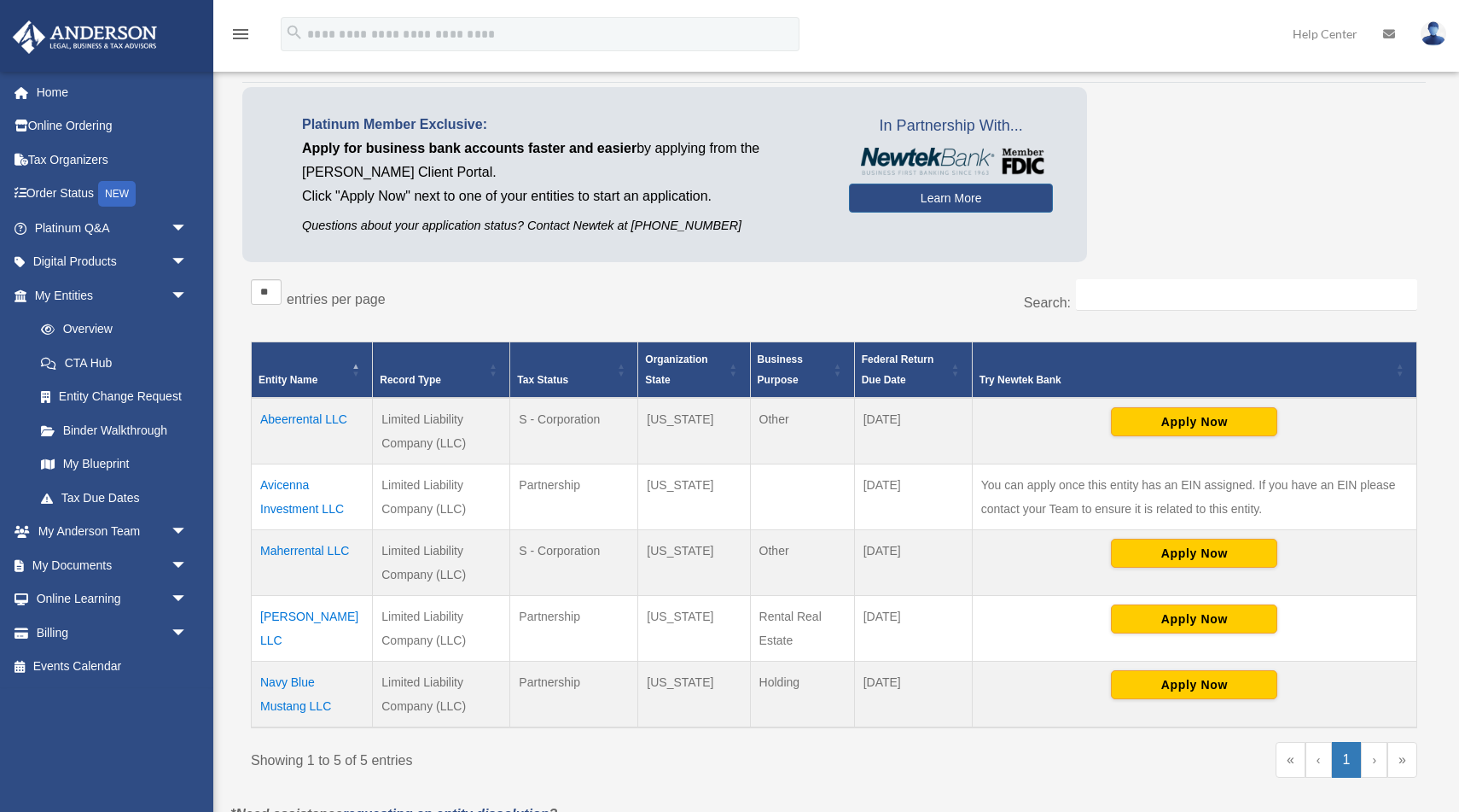
scroll to position [126, 0]
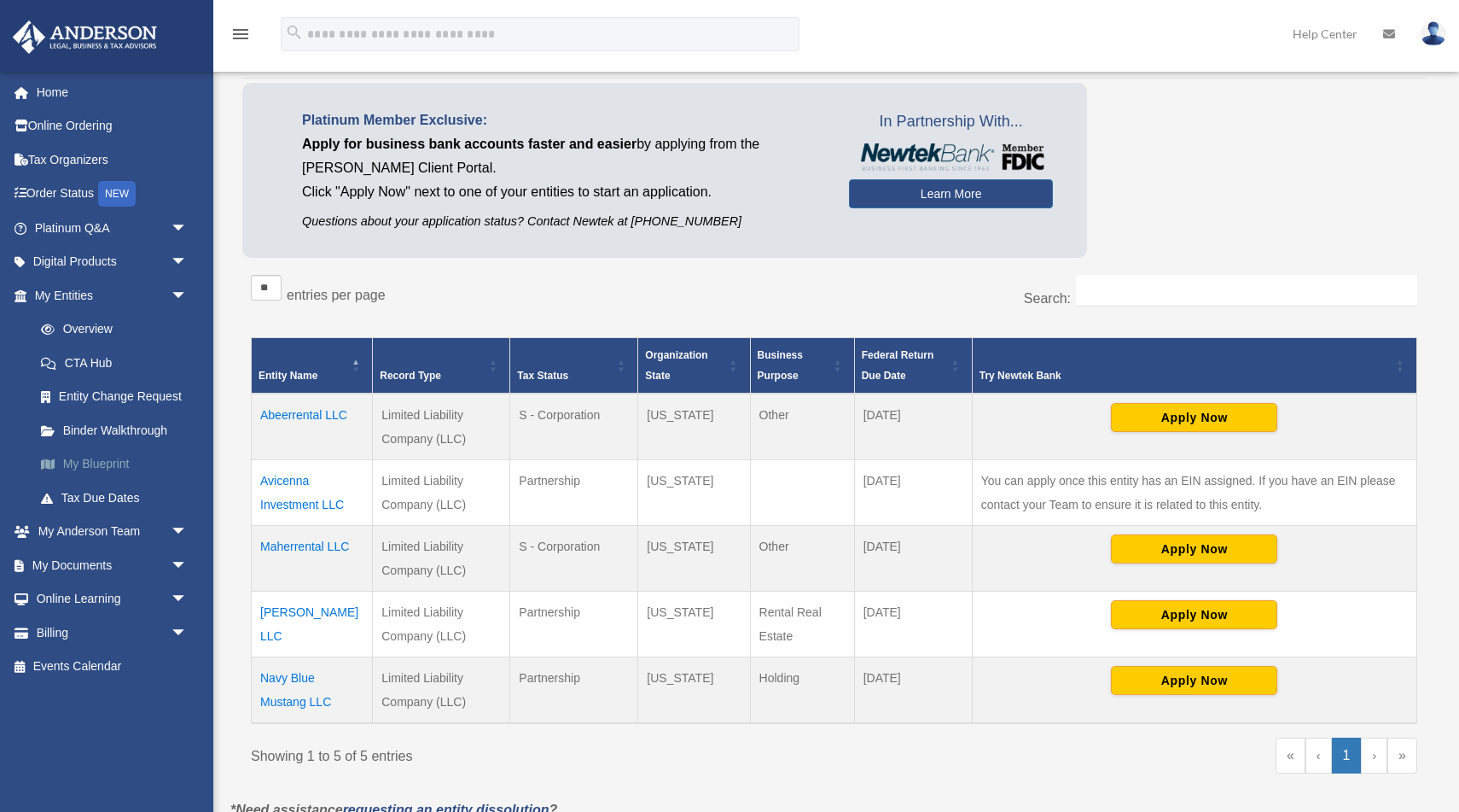
click at [105, 464] on link "My Blueprint" at bounding box center [119, 464] width 189 height 34
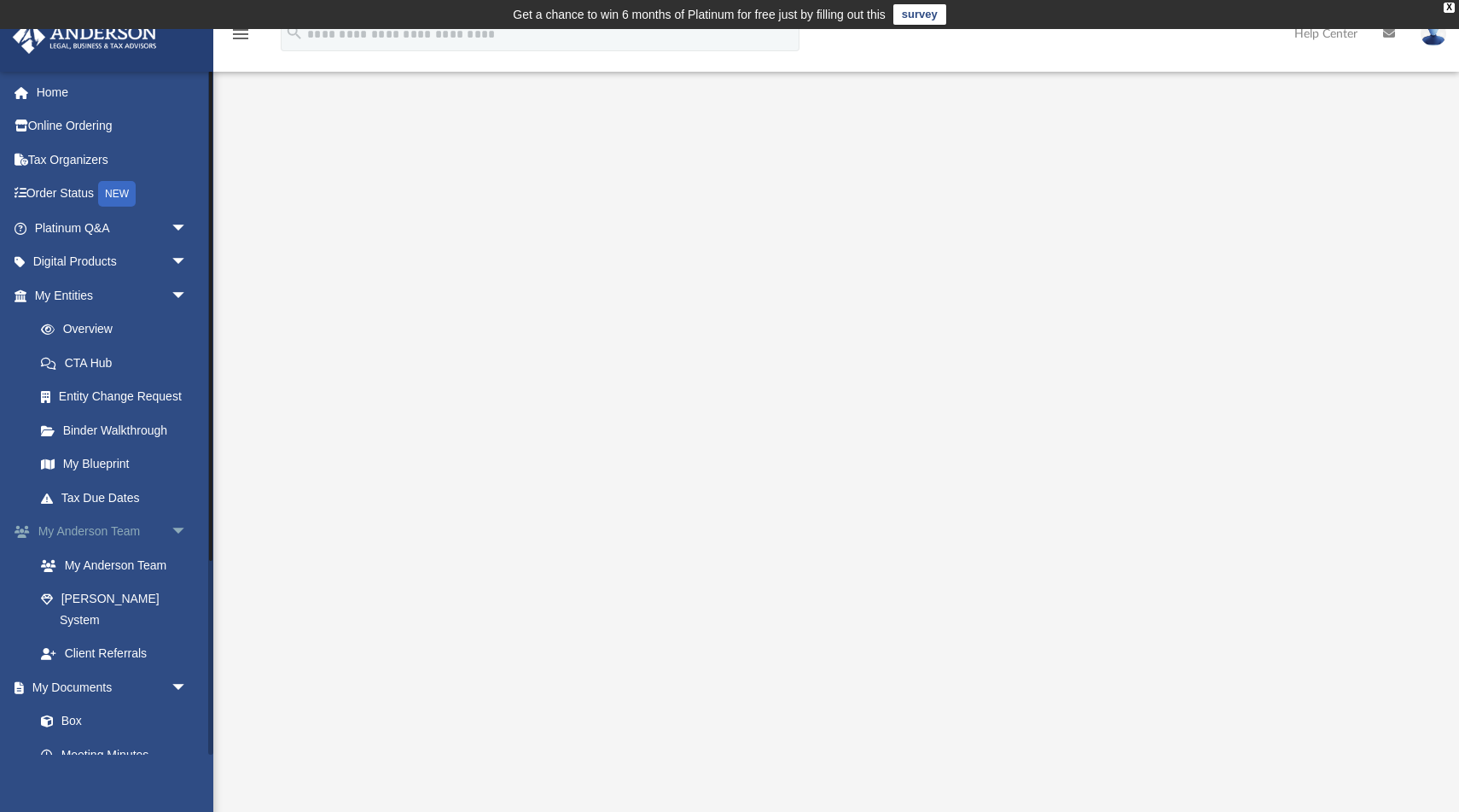
click at [125, 529] on link "My Anderson Team arrow_drop_down" at bounding box center [113, 532] width 202 height 34
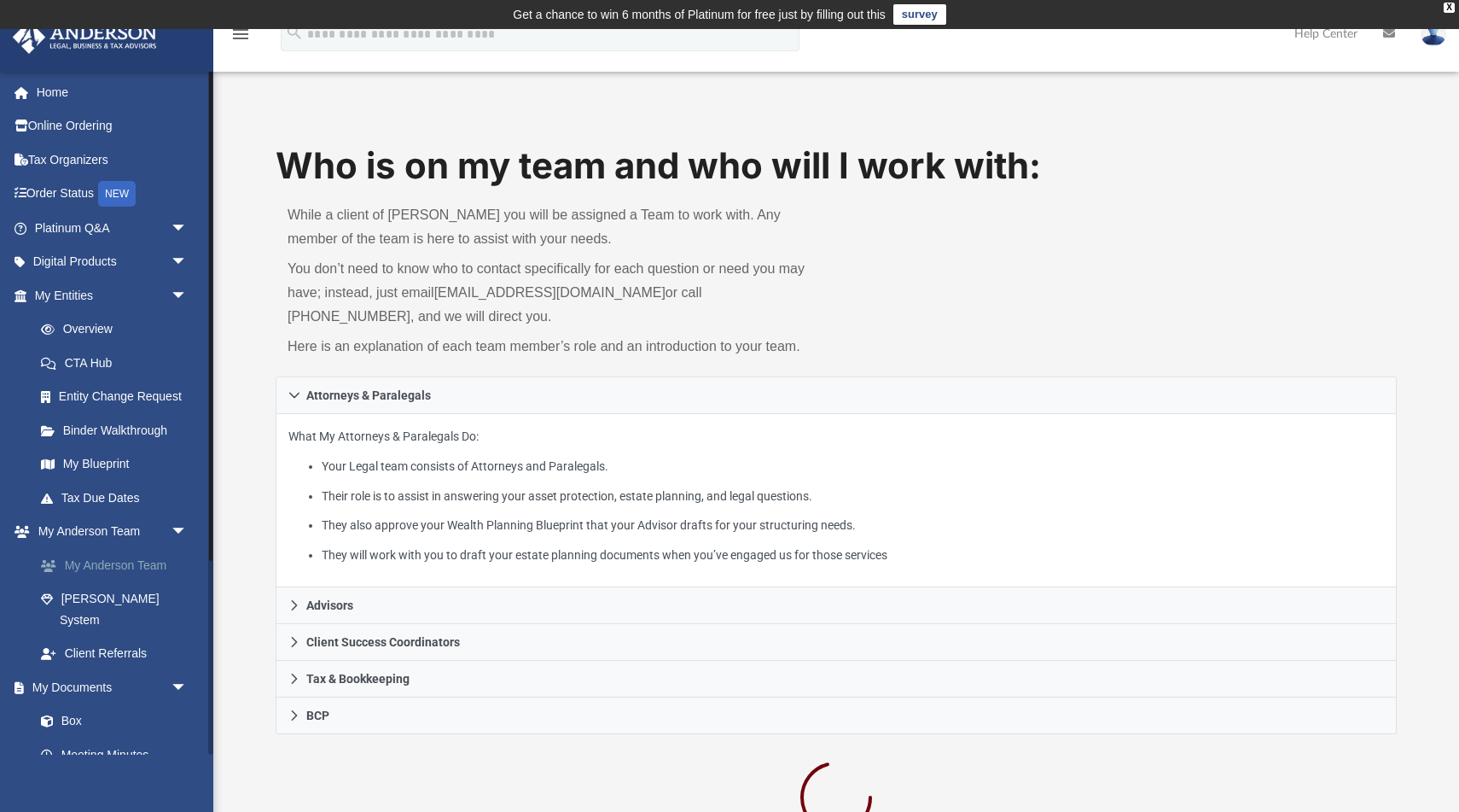
click at [118, 563] on link "My Anderson Team" at bounding box center [119, 565] width 189 height 34
drag, startPoint x: 642, startPoint y: 295, endPoint x: 438, endPoint y: 301, distance: 204.1
click at [438, 301] on p "You don’t need to know who to contact specifically for each question or need yo…" at bounding box center [556, 293] width 537 height 72
copy p "myteam@andersonadvisors.com"
